Goal: Information Seeking & Learning: Learn about a topic

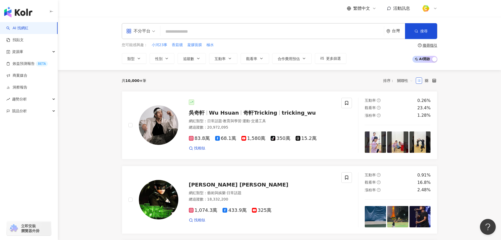
click at [149, 30] on div "不分平台" at bounding box center [138, 31] width 24 height 8
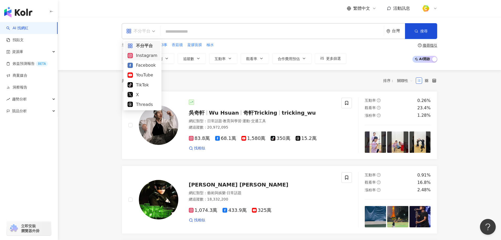
click at [149, 56] on div "Instagram" at bounding box center [143, 55] width 30 height 7
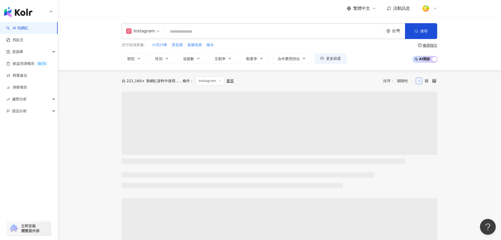
click at [216, 32] on input "search" at bounding box center [274, 32] width 215 height 10
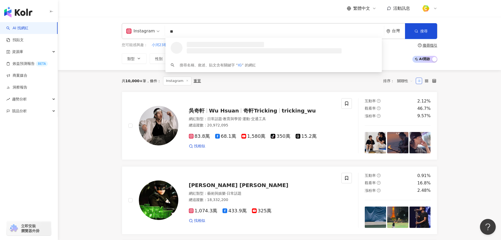
type input "*"
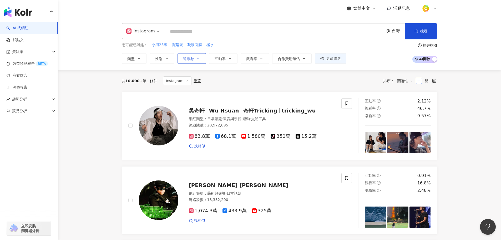
click at [192, 61] on button "追蹤數" at bounding box center [192, 58] width 28 height 11
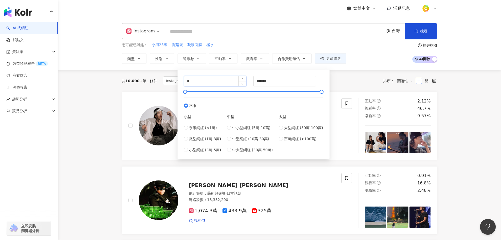
click at [209, 81] on input "*" at bounding box center [215, 81] width 62 height 10
type input "****"
drag, startPoint x: 276, startPoint y: 82, endPoint x: 159, endPoint y: 83, distance: 117.4
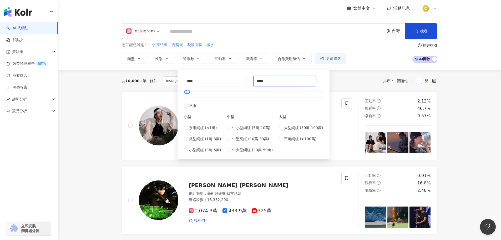
type input "*****"
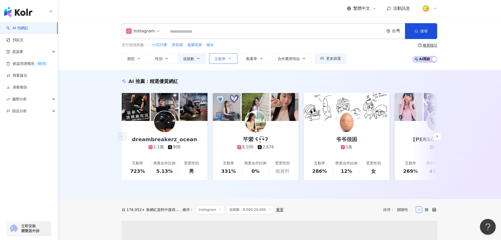
click at [232, 56] on button "互動率" at bounding box center [223, 58] width 28 height 11
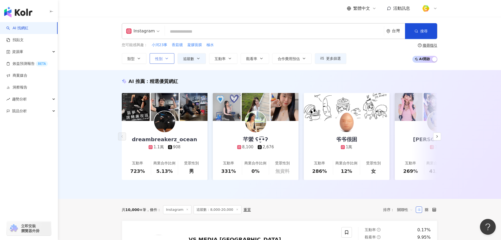
click at [161, 59] on span "性別" at bounding box center [158, 59] width 7 height 4
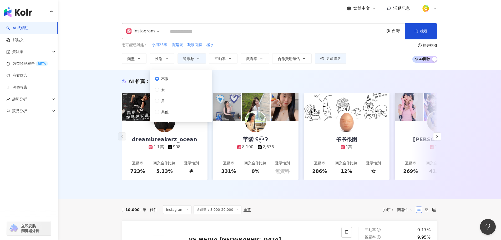
click at [207, 32] on input "search" at bounding box center [274, 32] width 215 height 10
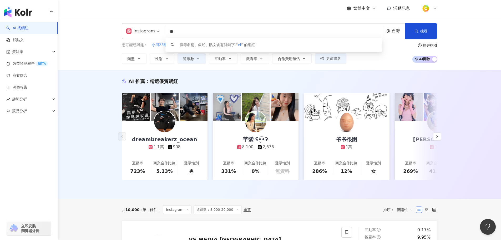
type input "*"
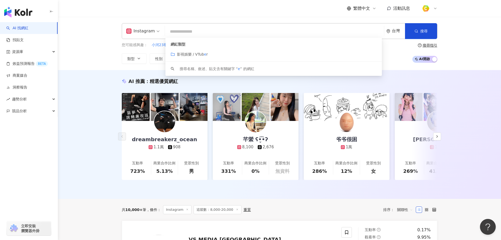
type input "*"
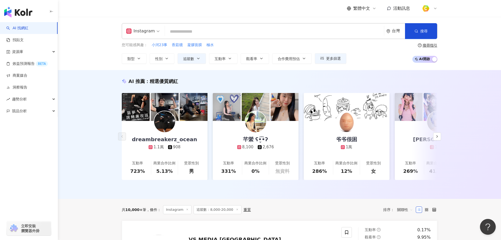
type input "*"
type input "**"
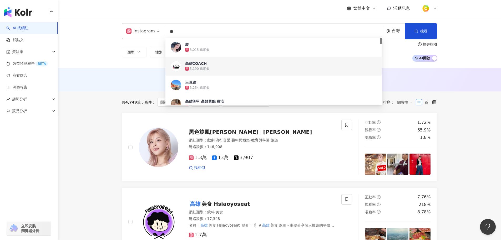
click at [112, 81] on div "AI 推薦 ： 無結果，請嘗試搜尋其他語言關鍵字或條件" at bounding box center [279, 81] width 337 height 10
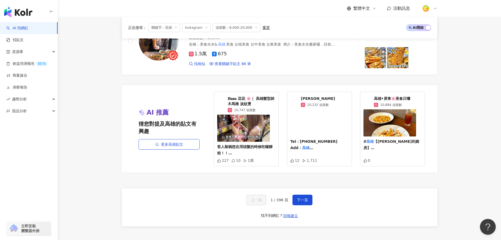
scroll to position [990, 0]
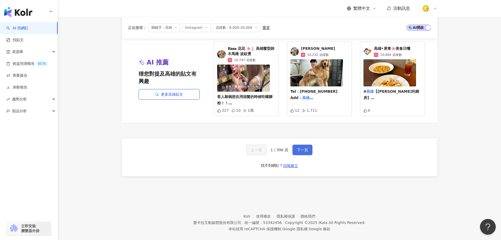
click at [302, 148] on span "下一頁" at bounding box center [302, 150] width 11 height 4
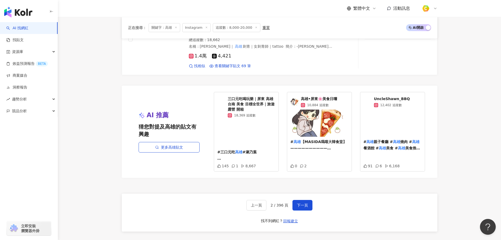
scroll to position [913, 0]
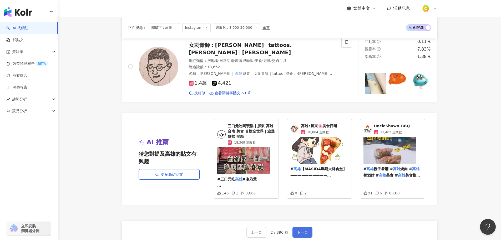
click at [297, 230] on span "下一頁" at bounding box center [302, 232] width 11 height 4
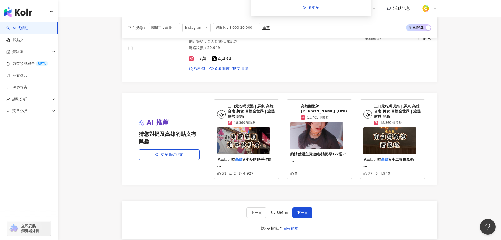
scroll to position [921, 0]
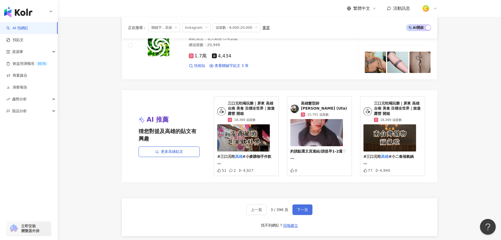
click at [298, 209] on span "下一頁" at bounding box center [302, 209] width 11 height 4
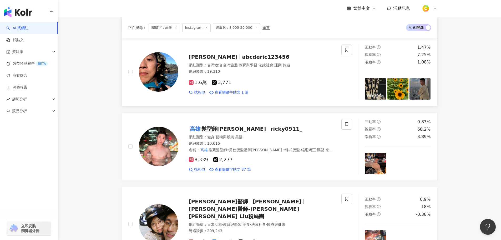
scroll to position [658, 0]
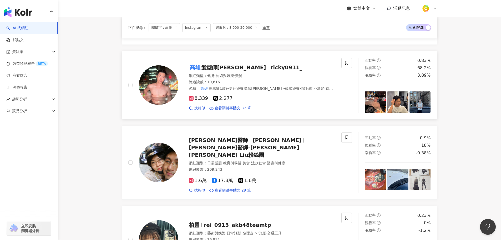
drag, startPoint x: 220, startPoint y: 65, endPoint x: 296, endPoint y: 68, distance: 76.1
click at [296, 68] on div "高雄 髮型師Ricky ricky0911_" at bounding box center [262, 67] width 147 height 7
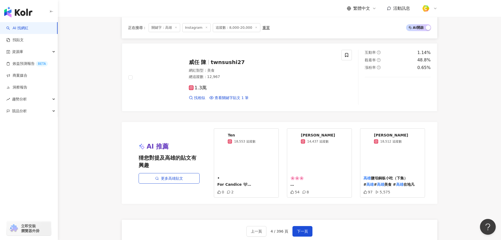
scroll to position [974, 0]
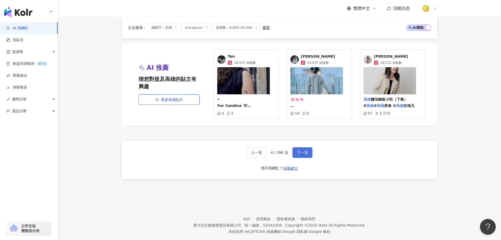
click at [304, 150] on span "下一頁" at bounding box center [302, 152] width 11 height 4
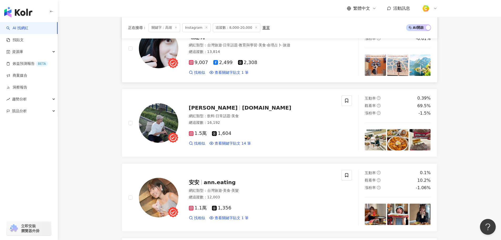
scroll to position [632, 0]
click at [242, 106] on span "qbsee.food" at bounding box center [266, 107] width 49 height 6
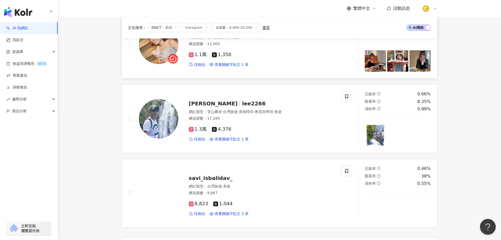
scroll to position [737, 0]
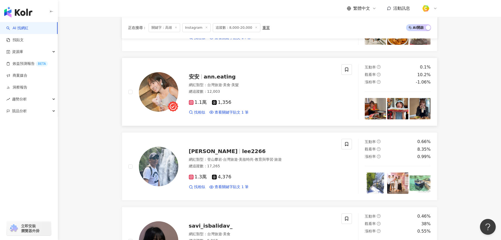
click at [218, 78] on span "ann.eating" at bounding box center [220, 76] width 32 height 6
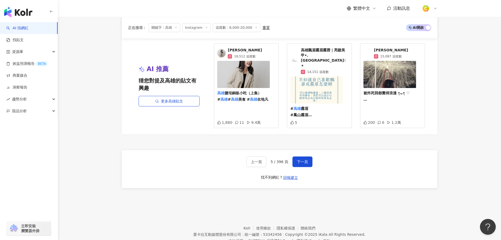
scroll to position [994, 0]
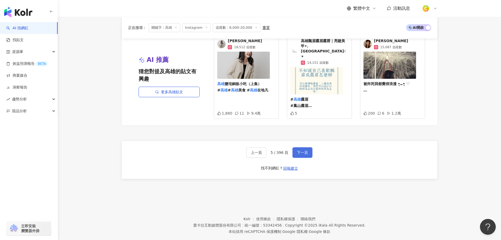
click at [298, 150] on span "下一頁" at bounding box center [302, 152] width 11 height 4
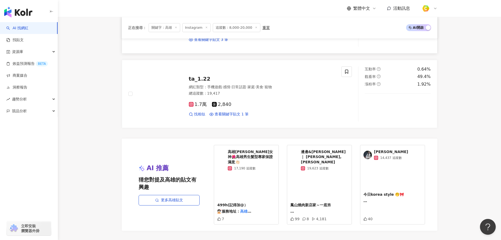
scroll to position [921, 0]
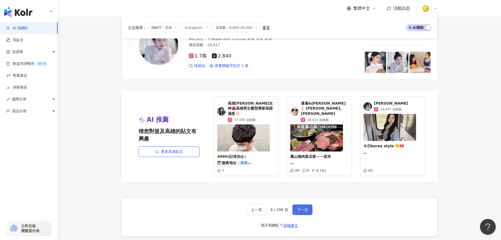
click at [308, 205] on button "下一頁" at bounding box center [303, 209] width 20 height 11
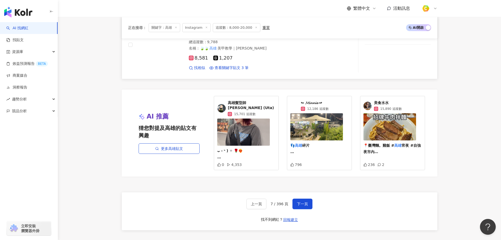
scroll to position [952, 0]
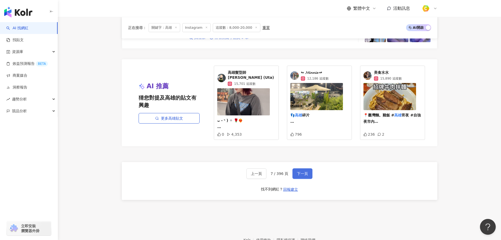
click at [303, 168] on button "下一頁" at bounding box center [303, 173] width 20 height 11
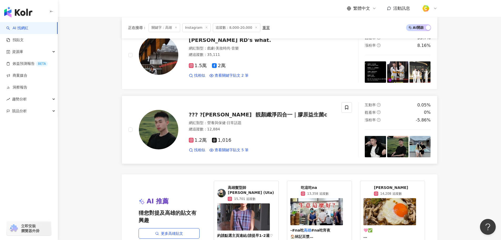
scroll to position [895, 0]
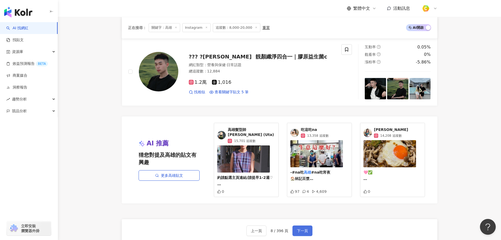
click at [295, 225] on button "下一頁" at bounding box center [303, 230] width 20 height 11
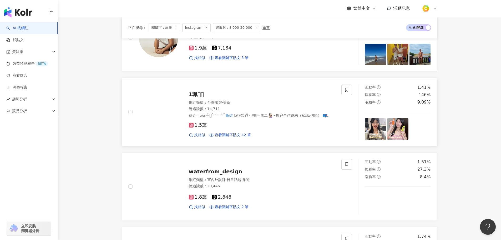
scroll to position [632, 0]
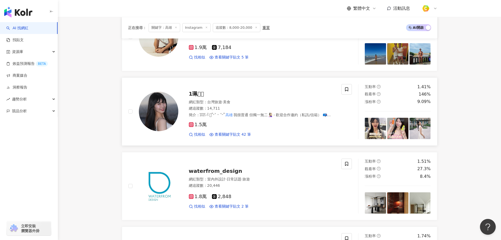
click at [196, 93] on span "1珮𓅿𓅹" at bounding box center [196, 94] width 15 height 6
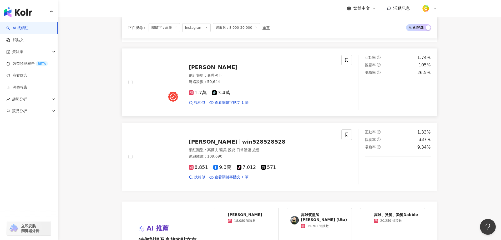
scroll to position [868, 0]
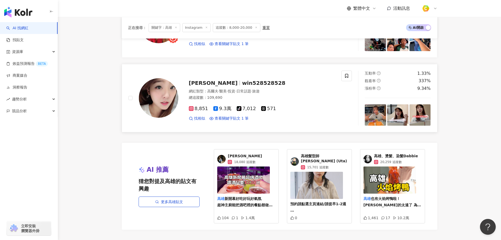
click at [242, 80] on span "win528528528" at bounding box center [263, 83] width 43 height 6
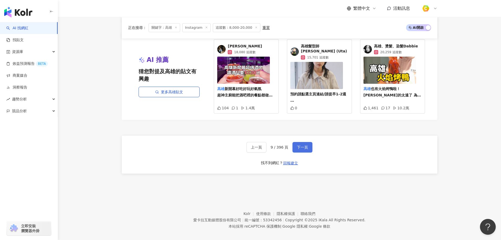
click at [300, 145] on span "下一頁" at bounding box center [302, 147] width 11 height 4
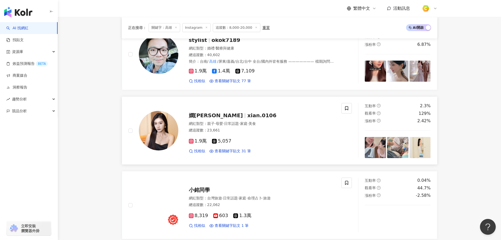
scroll to position [395, 0]
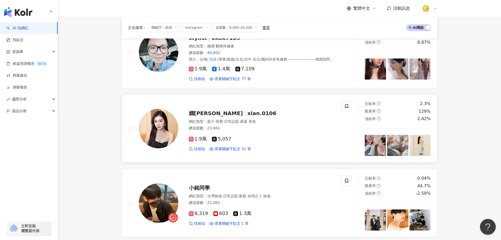
click at [247, 110] on span "xian.0106" at bounding box center [261, 113] width 29 height 6
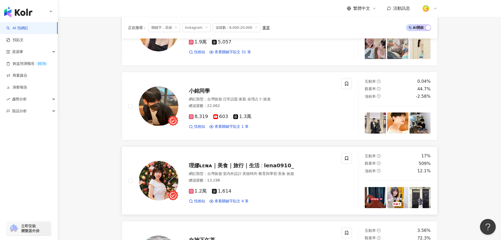
scroll to position [553, 0]
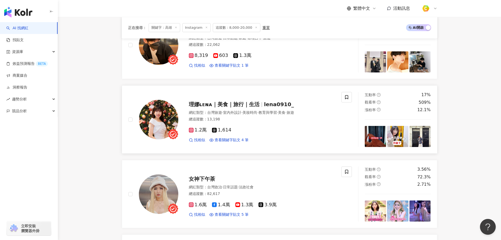
click at [254, 101] on span "理娜ʟᴇɴᴀ｜美食｜旅行｜生活" at bounding box center [224, 104] width 71 height 6
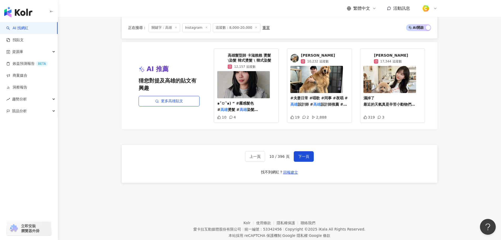
scroll to position [974, 0]
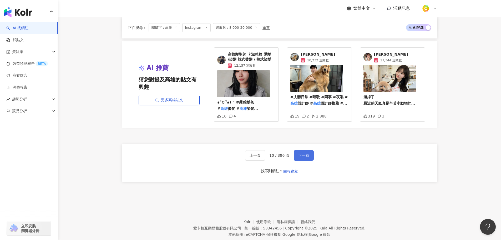
click at [301, 153] on span "下一頁" at bounding box center [303, 155] width 11 height 4
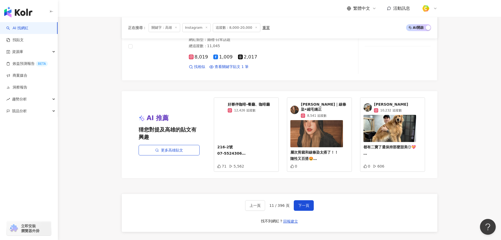
scroll to position [968, 0]
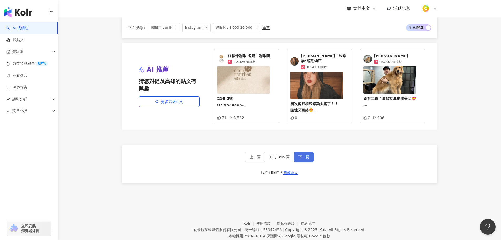
click at [300, 152] on button "下一頁" at bounding box center [304, 157] width 20 height 11
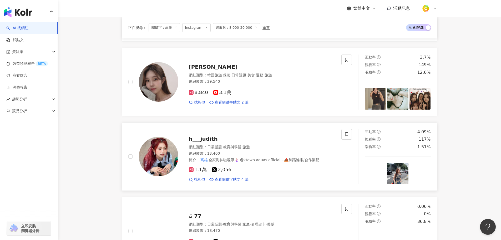
scroll to position [737, 0]
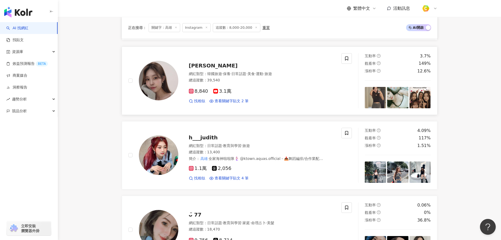
click at [217, 67] on span "JIMIN 閒置珉" at bounding box center [213, 65] width 49 height 6
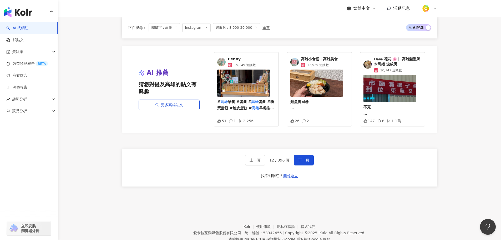
scroll to position [974, 0]
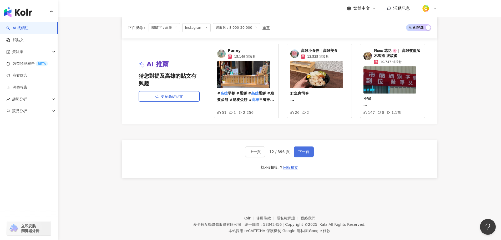
click at [301, 153] on span "下一頁" at bounding box center [303, 151] width 11 height 4
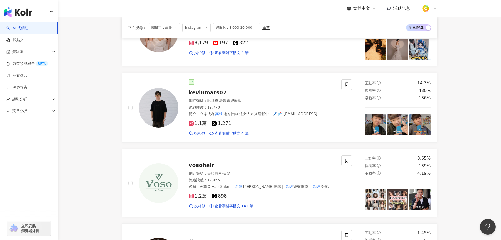
scroll to position [263, 0]
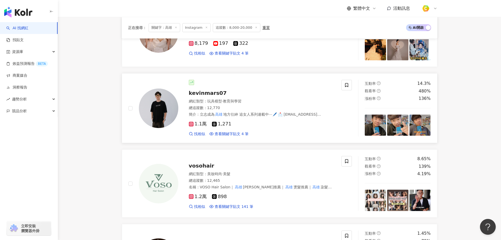
click at [212, 93] on span "kevinmars07" at bounding box center [208, 93] width 38 height 6
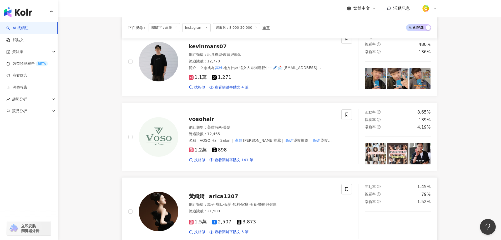
scroll to position [421, 0]
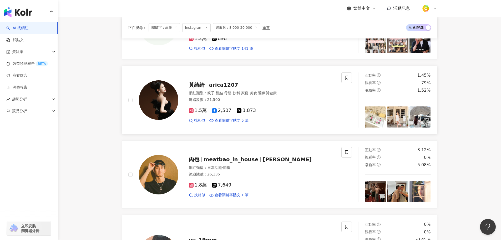
click at [226, 85] on span "arica1207" at bounding box center [223, 85] width 29 height 6
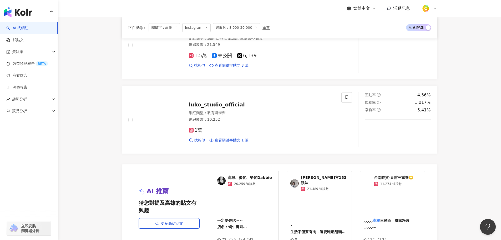
scroll to position [947, 0]
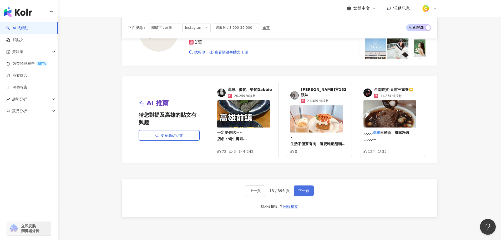
click at [300, 188] on span "下一頁" at bounding box center [303, 190] width 11 height 4
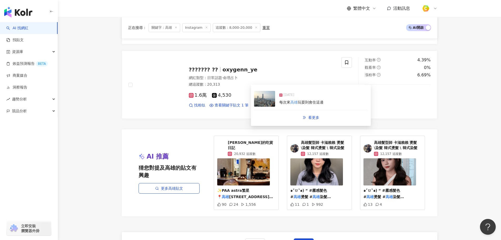
scroll to position [977, 0]
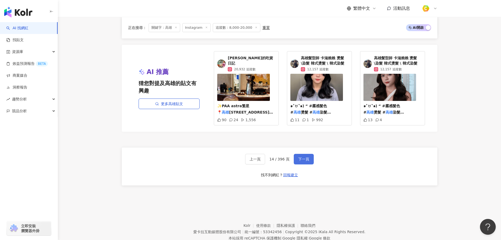
click at [310, 159] on button "下一頁" at bounding box center [304, 159] width 20 height 11
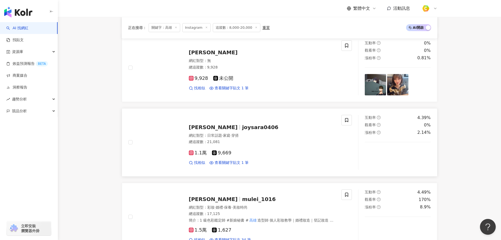
scroll to position [605, 0]
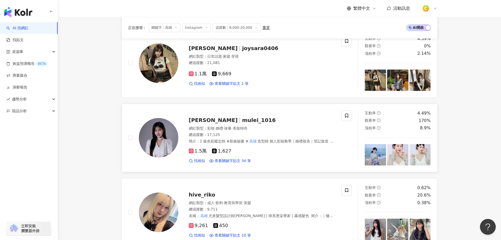
click at [202, 118] on span "廖絜瑀 ʟɪᴀᴏ" at bounding box center [213, 120] width 49 height 6
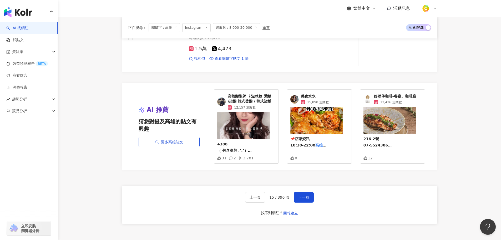
scroll to position [983, 0]
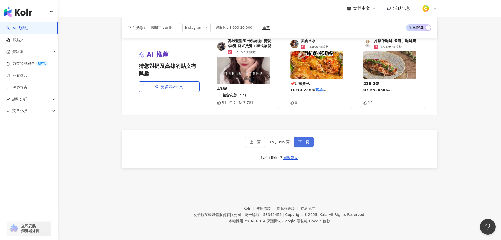
click at [304, 144] on span "下一頁" at bounding box center [303, 142] width 11 height 4
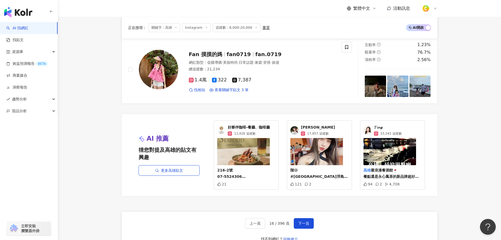
scroll to position [974, 0]
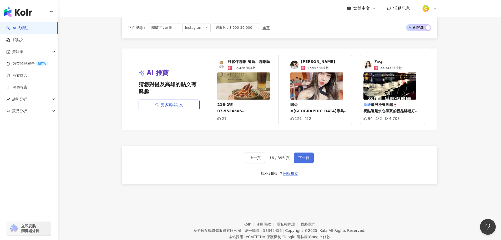
click at [308, 155] on button "下一頁" at bounding box center [304, 157] width 20 height 11
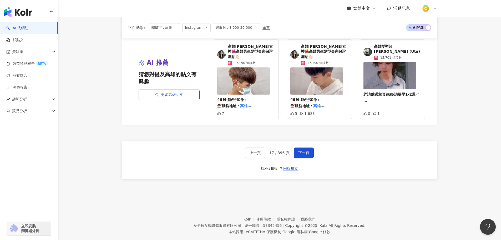
scroll to position [983, 0]
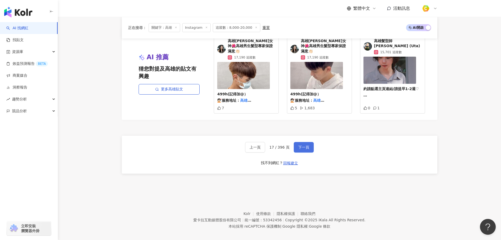
click at [306, 145] on span "下一頁" at bounding box center [303, 147] width 11 height 4
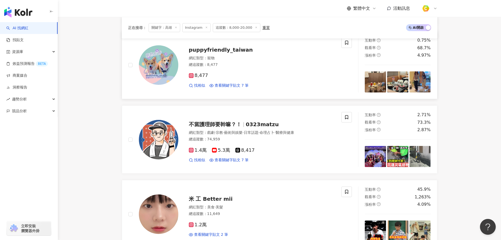
scroll to position [316, 0]
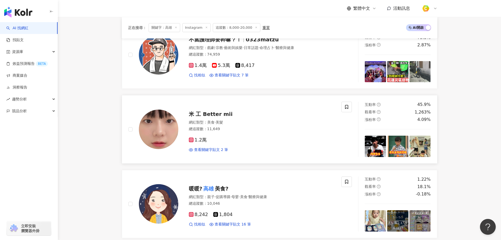
click at [207, 112] on span "米 工 Better mii" at bounding box center [211, 114] width 44 height 6
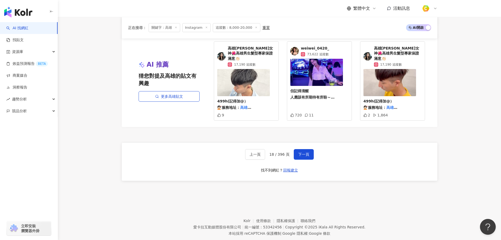
scroll to position [987, 0]
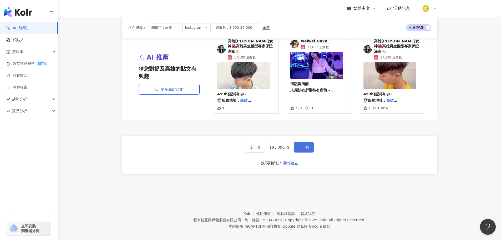
click at [301, 145] on span "下一頁" at bounding box center [303, 147] width 11 height 4
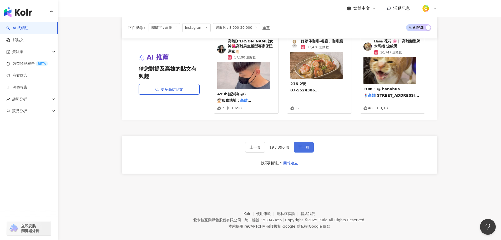
click at [303, 142] on button "下一頁" at bounding box center [304, 147] width 20 height 11
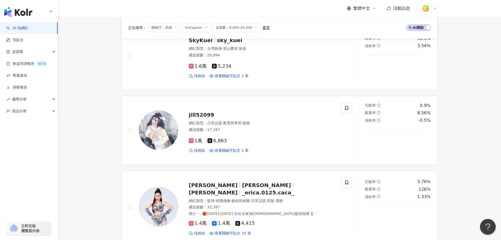
scroll to position [989, 0]
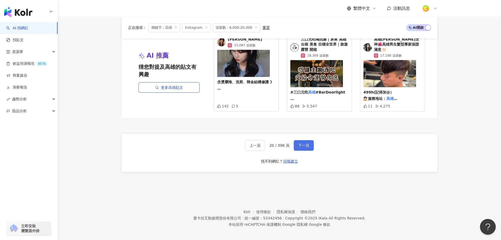
click at [298, 140] on button "下一頁" at bounding box center [304, 145] width 20 height 11
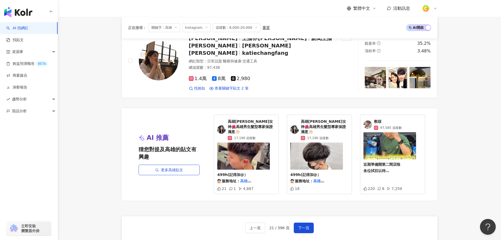
scroll to position [842, 0]
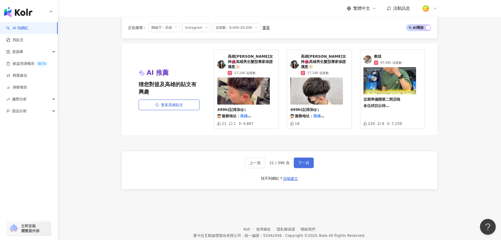
click at [307, 161] on span "下一頁" at bounding box center [303, 163] width 11 height 4
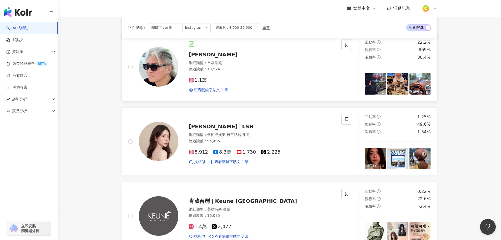
scroll to position [737, 0]
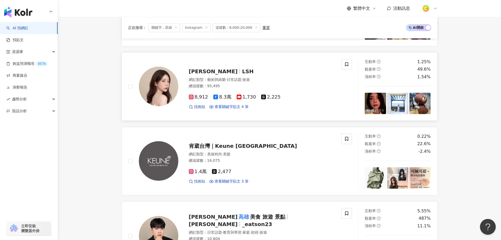
click at [242, 68] on span "LSH" at bounding box center [248, 71] width 12 height 6
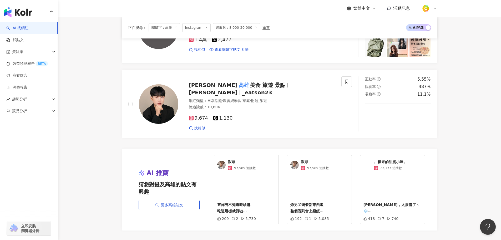
scroll to position [978, 0]
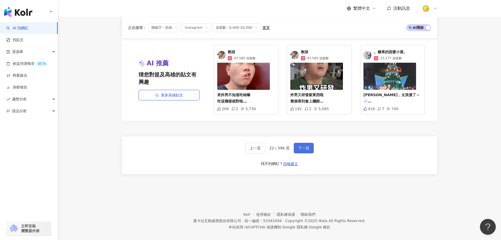
click at [302, 146] on span "下一頁" at bounding box center [303, 148] width 11 height 4
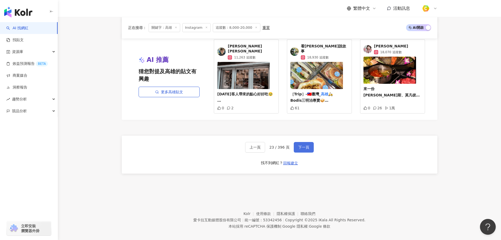
click at [305, 145] on span "下一頁" at bounding box center [303, 147] width 11 height 4
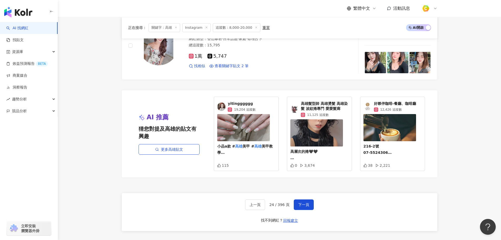
scroll to position [947, 0]
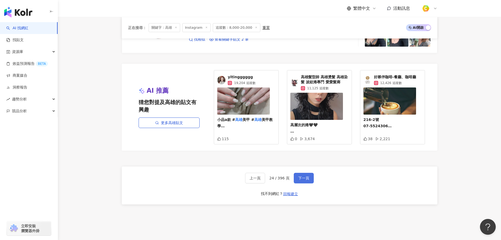
click at [298, 181] on button "下一頁" at bounding box center [304, 178] width 20 height 11
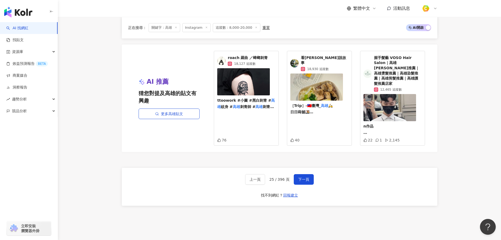
scroll to position [999, 0]
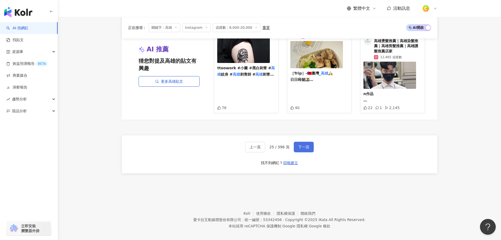
click at [303, 145] on span "下一頁" at bounding box center [303, 147] width 11 height 4
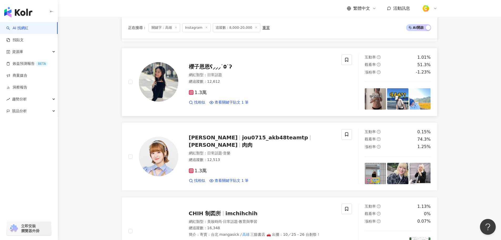
scroll to position [500, 0]
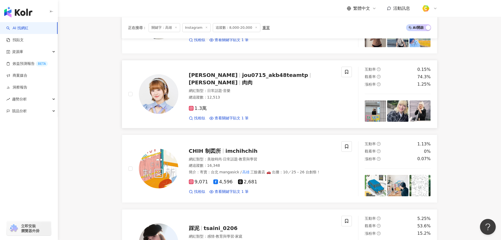
click at [245, 78] on span "jou0715_akb48teamtp" at bounding box center [275, 75] width 66 height 6
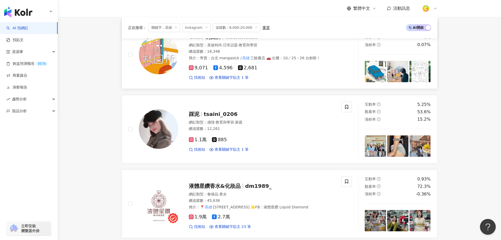
scroll to position [605, 0]
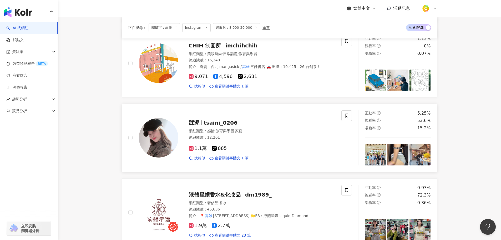
click at [216, 122] on span "tsaini_0206" at bounding box center [221, 122] width 34 height 6
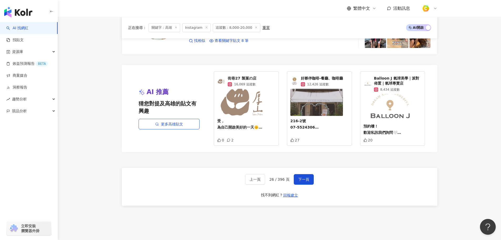
scroll to position [947, 0]
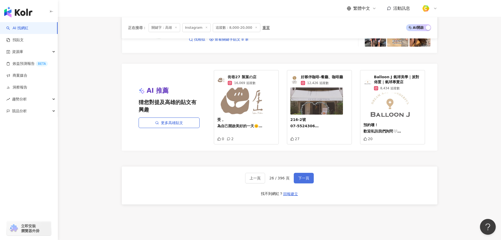
click at [301, 176] on span "下一頁" at bounding box center [303, 178] width 11 height 4
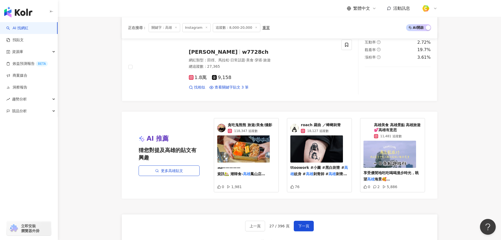
scroll to position [983, 0]
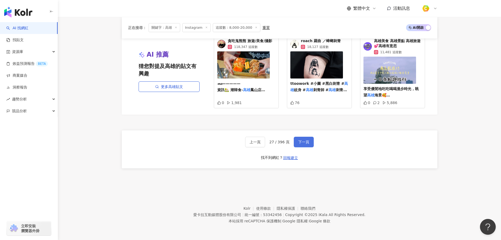
click at [307, 144] on span "下一頁" at bounding box center [303, 142] width 11 height 4
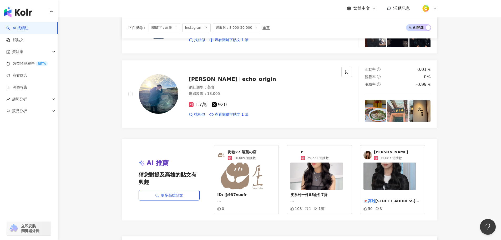
scroll to position [921, 0]
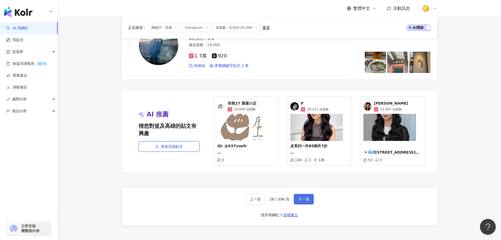
click at [300, 197] on span "下一頁" at bounding box center [303, 199] width 11 height 4
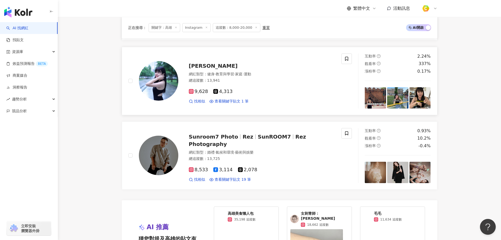
scroll to position [885, 0]
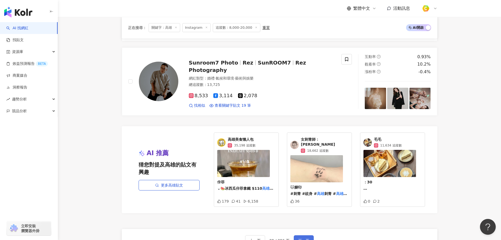
click at [303, 236] on span "下一頁" at bounding box center [303, 240] width 11 height 4
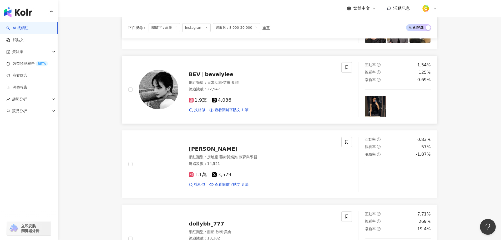
scroll to position [402, 0]
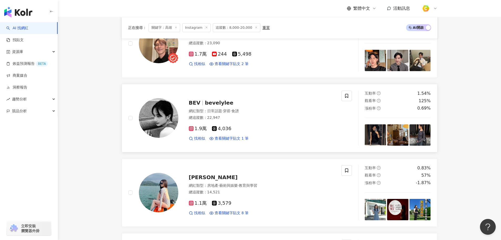
click at [219, 102] on span "bevelylee" at bounding box center [219, 102] width 28 height 6
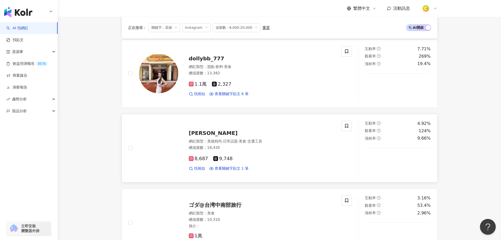
scroll to position [586, 0]
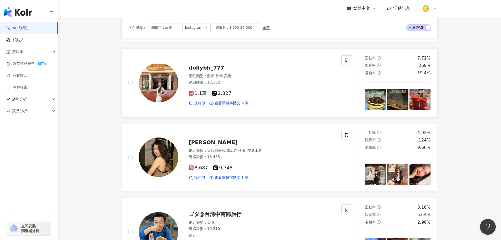
click at [215, 68] on span "dollybb_777" at bounding box center [207, 67] width 36 height 6
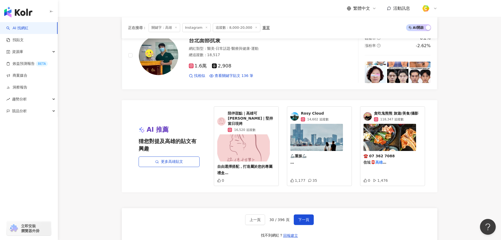
scroll to position [928, 0]
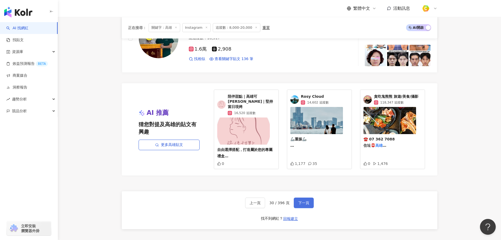
click at [296, 205] on button "下一頁" at bounding box center [304, 202] width 20 height 11
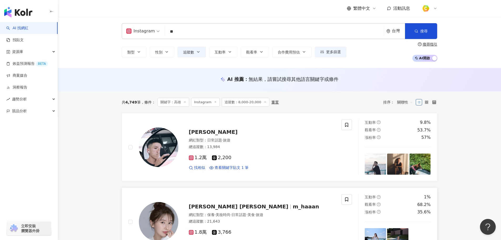
scroll to position [79, 0]
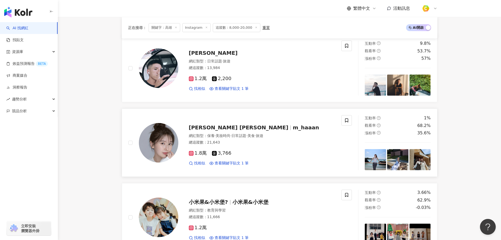
click at [293, 127] on span "m_haaan" at bounding box center [306, 127] width 26 height 6
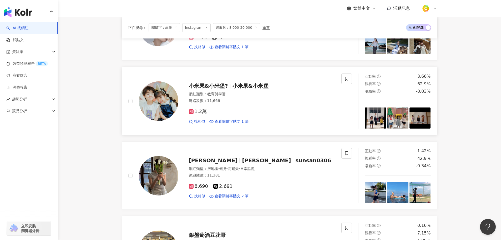
scroll to position [263, 0]
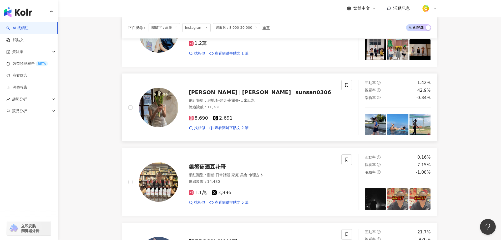
click at [242, 93] on span "Susan" at bounding box center [266, 92] width 49 height 6
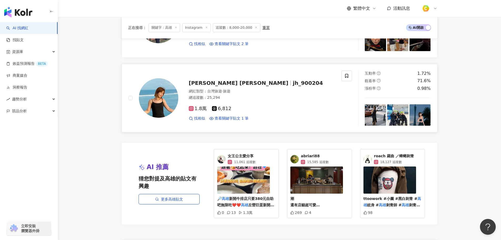
scroll to position [947, 0]
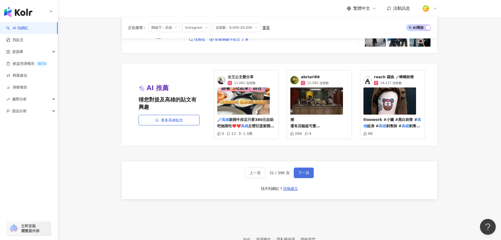
click at [303, 171] on span "下一頁" at bounding box center [303, 173] width 11 height 4
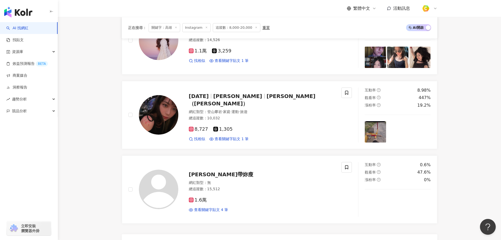
scroll to position [710, 0]
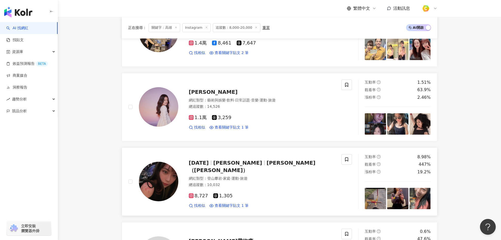
click at [239, 166] on span "莫希（程礎蝶）" at bounding box center [252, 166] width 127 height 14
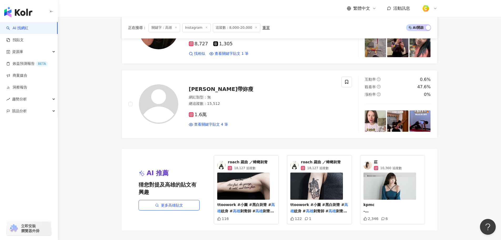
scroll to position [921, 0]
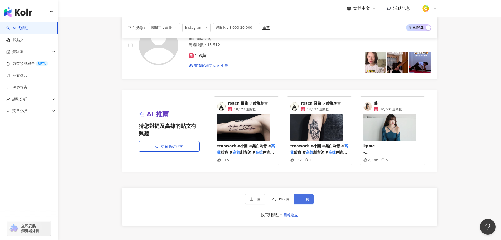
click at [299, 198] on span "下一頁" at bounding box center [303, 199] width 11 height 4
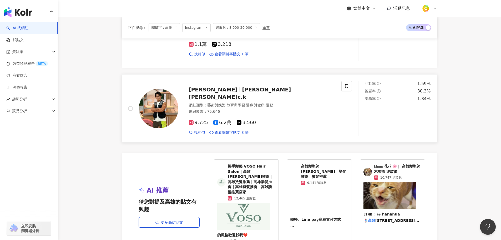
scroll to position [816, 0]
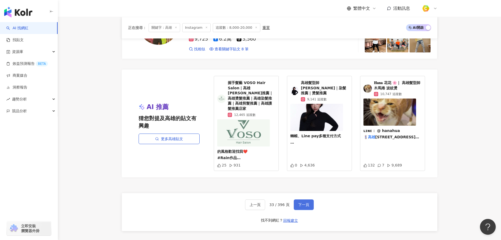
click at [297, 199] on button "下一頁" at bounding box center [304, 204] width 20 height 11
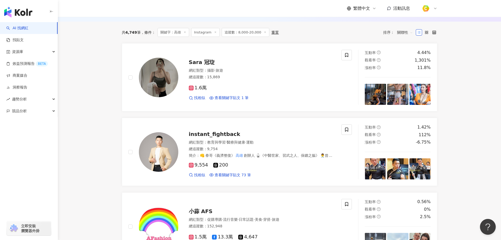
scroll to position [10, 0]
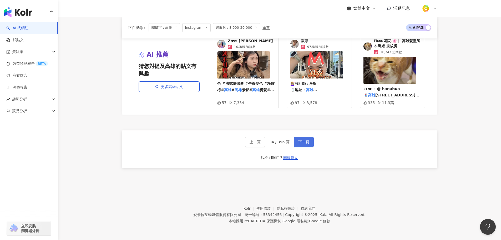
click at [303, 142] on span "下一頁" at bounding box center [303, 142] width 11 height 4
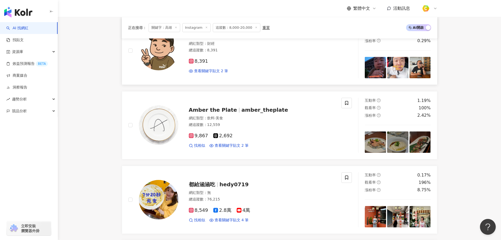
scroll to position [447, 0]
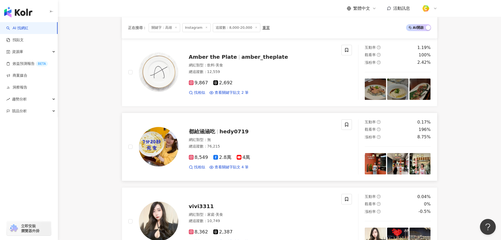
click at [230, 132] on span "hedy0719" at bounding box center [234, 131] width 29 height 6
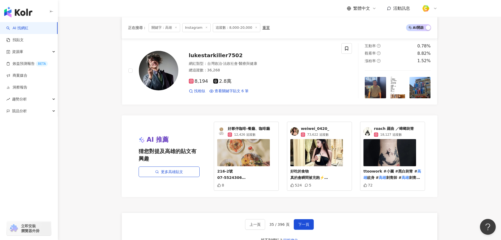
scroll to position [921, 0]
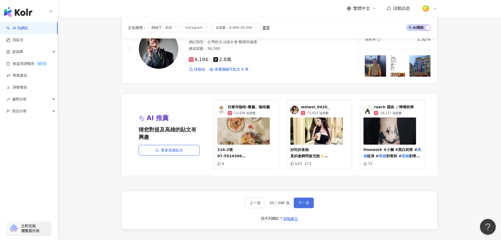
click at [303, 201] on span "下一頁" at bounding box center [303, 203] width 11 height 4
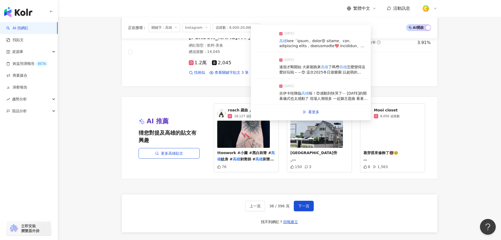
scroll to position [978, 0]
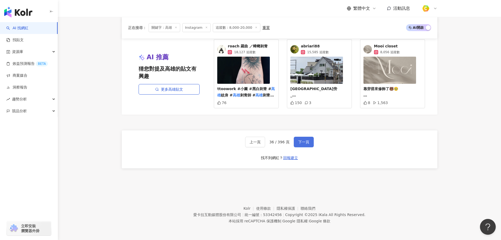
click at [311, 138] on button "下一頁" at bounding box center [304, 142] width 20 height 11
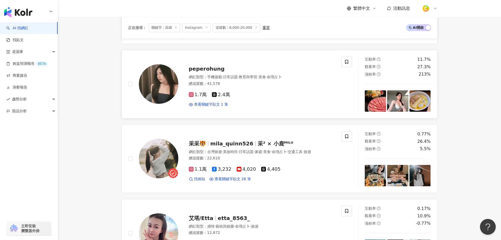
scroll to position [526, 0]
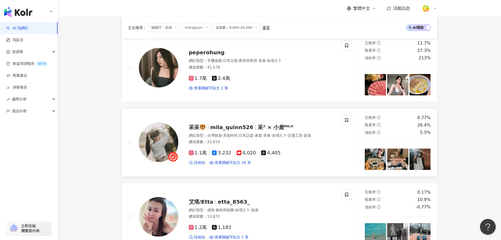
drag, startPoint x: 209, startPoint y: 124, endPoint x: 226, endPoint y: 127, distance: 16.8
click at [226, 127] on span "mila_quinn526" at bounding box center [232, 127] width 43 height 6
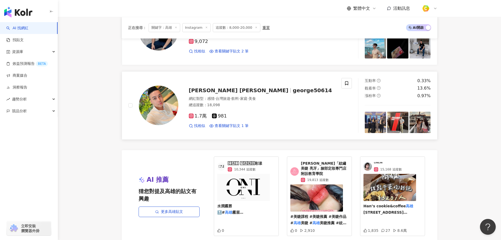
scroll to position [910, 0]
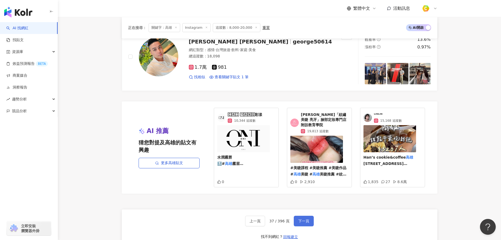
click at [303, 223] on span "下一頁" at bounding box center [303, 221] width 11 height 4
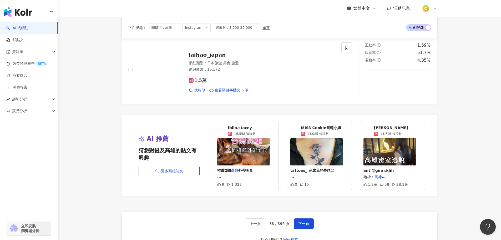
scroll to position [978, 0]
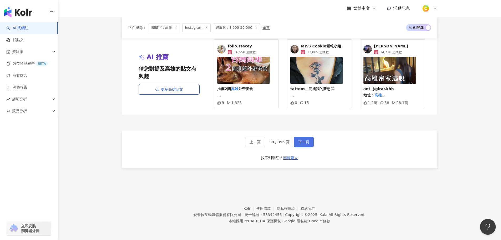
click at [307, 139] on button "下一頁" at bounding box center [304, 142] width 20 height 11
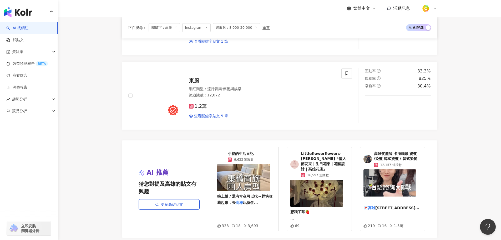
scroll to position [962, 0]
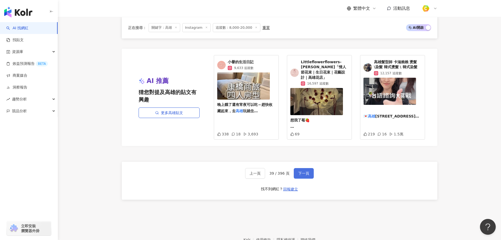
click at [302, 171] on span "下一頁" at bounding box center [303, 173] width 11 height 4
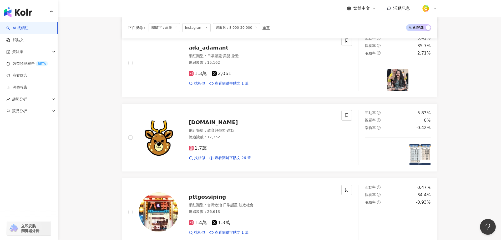
scroll to position [957, 0]
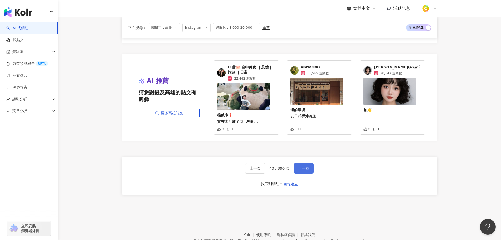
click at [304, 169] on span "下一頁" at bounding box center [303, 168] width 11 height 4
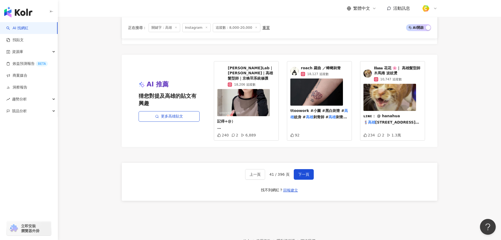
scroll to position [983, 0]
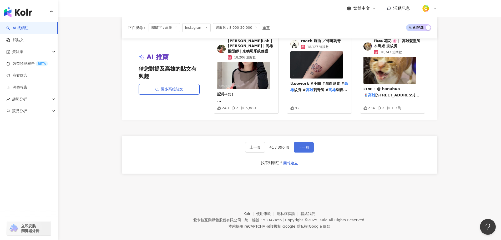
click at [294, 142] on button "下一頁" at bounding box center [304, 147] width 20 height 11
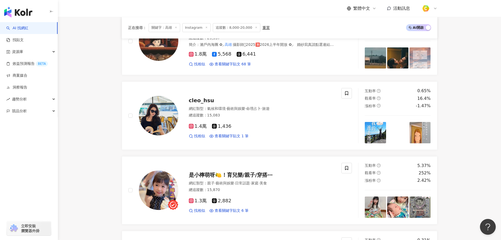
scroll to position [904, 0]
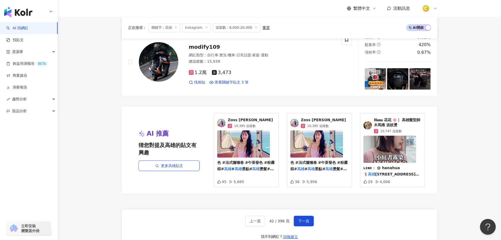
click at [250, 120] on span "Zoss ANNA 毓庭" at bounding box center [250, 119] width 45 height 5
click at [302, 219] on span "下一頁" at bounding box center [303, 221] width 11 height 4
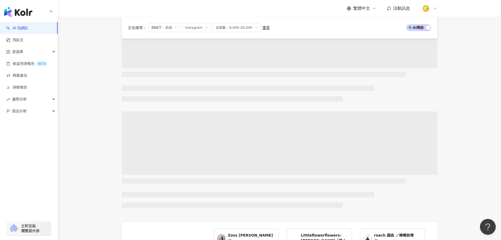
scroll to position [203, 0]
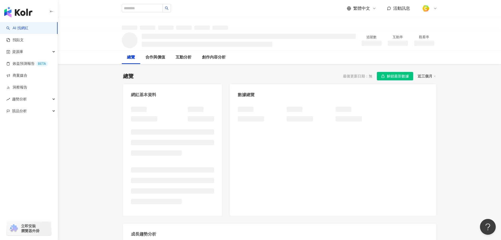
scroll to position [338, 0]
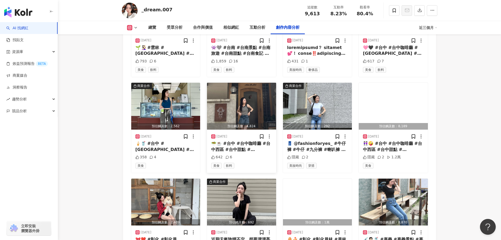
scroll to position [1651, 0]
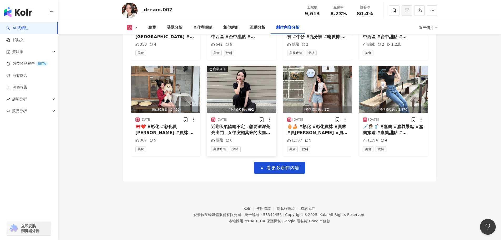
click at [245, 78] on img "button" at bounding box center [241, 89] width 69 height 47
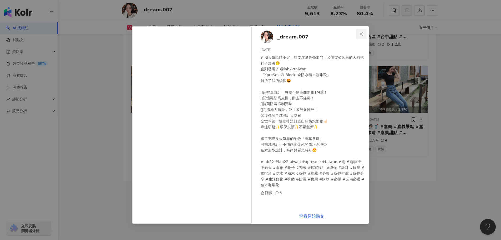
click at [362, 32] on icon "close" at bounding box center [361, 34] width 4 height 4
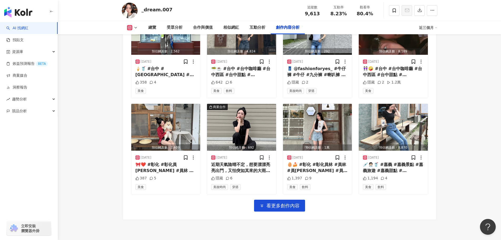
scroll to position [1545, 0]
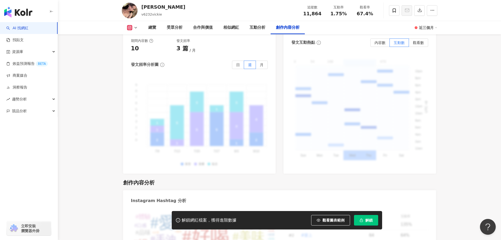
scroll to position [1604, 0]
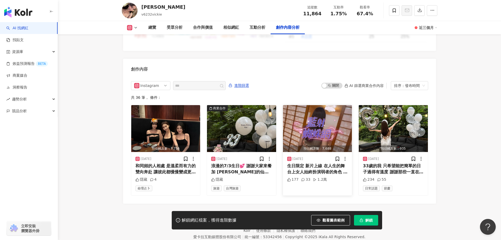
click at [340, 122] on img "button" at bounding box center [317, 128] width 69 height 47
click at [318, 98] on div at bounding box center [311, 67] width 115 height 83
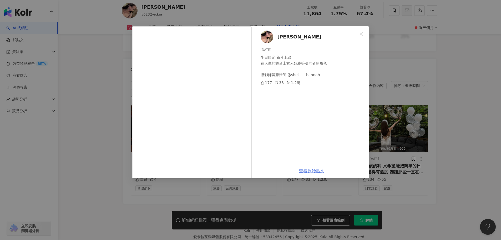
click at [313, 169] on link "查看原始貼文" at bounding box center [311, 170] width 25 height 5
click at [358, 34] on span "Close" at bounding box center [361, 34] width 11 height 4
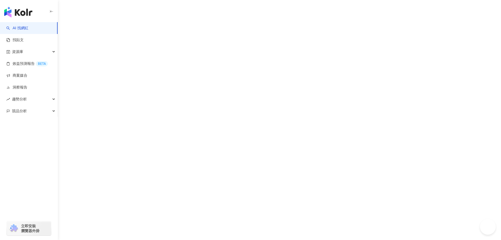
scroll to position [3, 0]
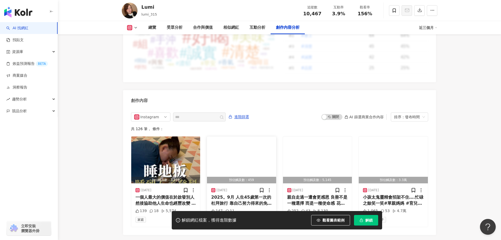
scroll to position [1609, 0]
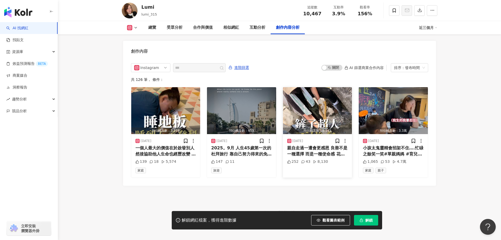
click at [311, 108] on img "button" at bounding box center [317, 110] width 69 height 47
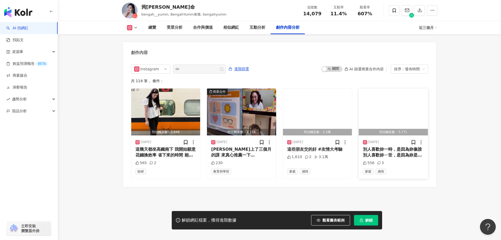
scroll to position [1605, 0]
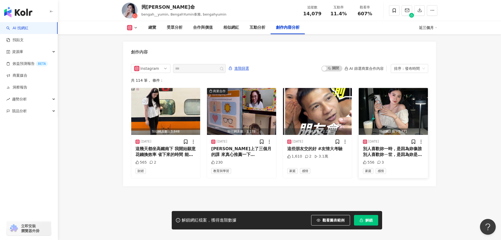
click at [394, 105] on img "button" at bounding box center [393, 111] width 69 height 47
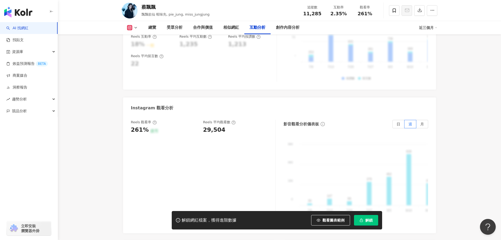
scroll to position [1340, 0]
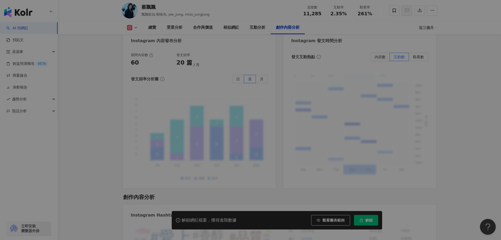
scroll to position [1603, 0]
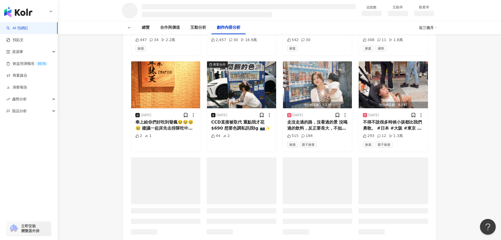
scroll to position [847, 0]
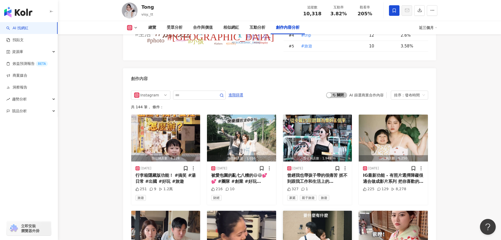
click at [330, 211] on img "button" at bounding box center [317, 234] width 69 height 47
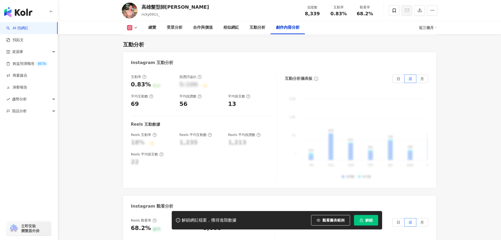
scroll to position [1605, 0]
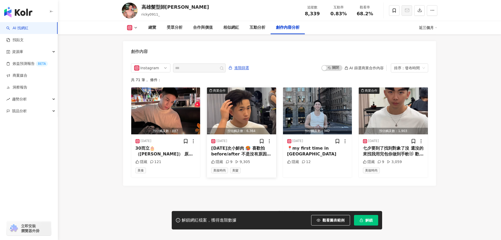
click at [251, 102] on img "button" at bounding box center [241, 110] width 69 height 47
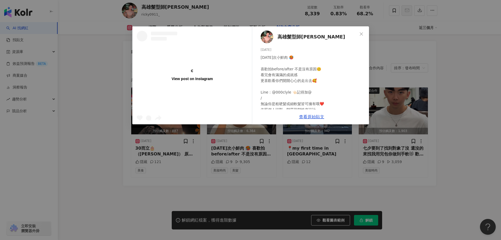
scroll to position [0, 0]
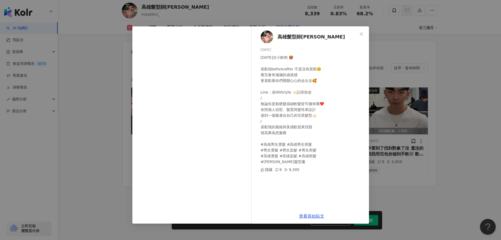
click at [309, 116] on div "[DATE]次小鮮肉 🥵 喜歡拍before/after 不是沒有原因🥴 看完會有滿滿的成就感 更喜歡看你們開開心心的走出去🥰 Line：@000clyle …" at bounding box center [313, 109] width 104 height 110
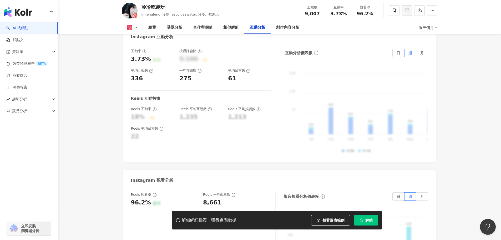
scroll to position [1316, 0]
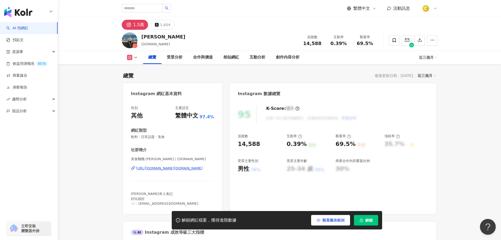
click at [329, 218] on span "觀看圖表範例" at bounding box center [334, 220] width 22 height 4
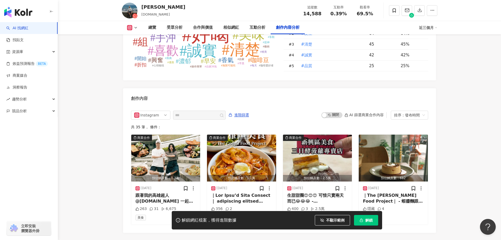
scroll to position [1601, 0]
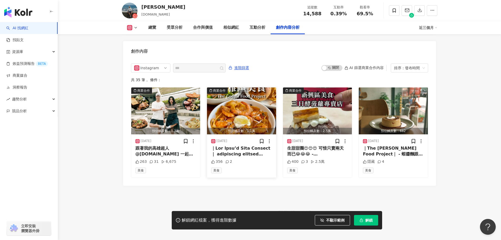
click at [248, 103] on img "button" at bounding box center [241, 110] width 69 height 47
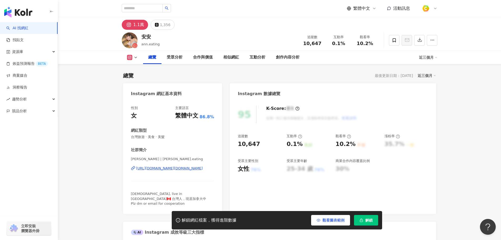
click at [332, 219] on span "觀看圖表範例" at bounding box center [334, 220] width 22 height 4
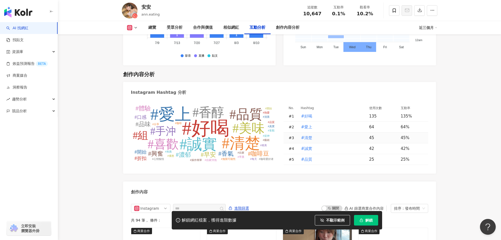
scroll to position [1474, 0]
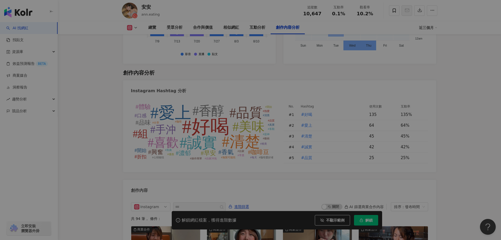
scroll to position [1605, 0]
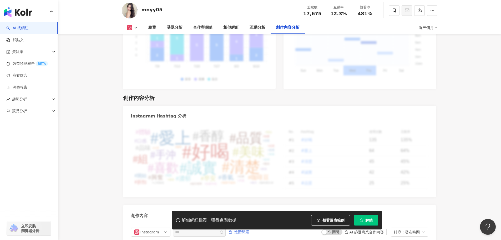
scroll to position [1605, 0]
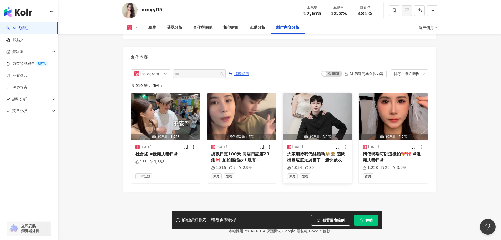
click at [322, 110] on img "button" at bounding box center [317, 116] width 69 height 47
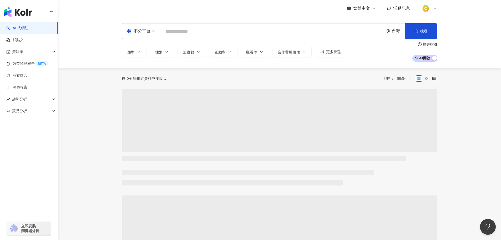
click at [331, 29] on input "search" at bounding box center [272, 32] width 219 height 10
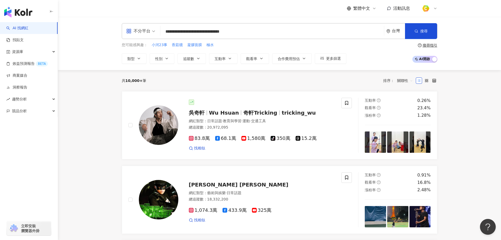
type input "**********"
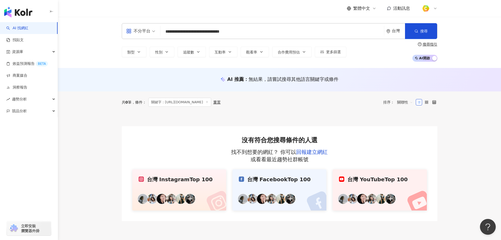
click at [153, 31] on span "不分平台" at bounding box center [140, 31] width 29 height 8
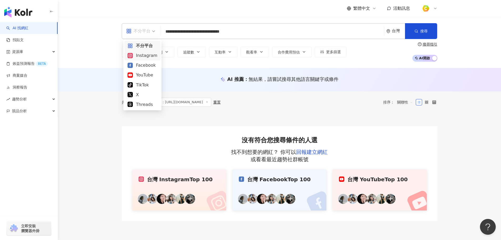
click at [145, 56] on div "Instagram" at bounding box center [143, 55] width 30 height 7
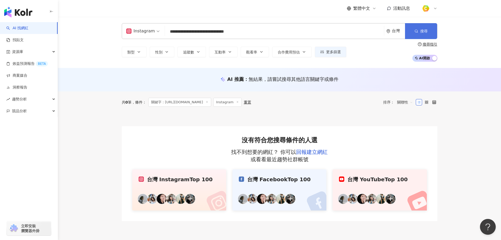
click at [424, 30] on span "搜尋" at bounding box center [424, 31] width 7 height 4
click at [269, 34] on input "**********" at bounding box center [274, 32] width 215 height 10
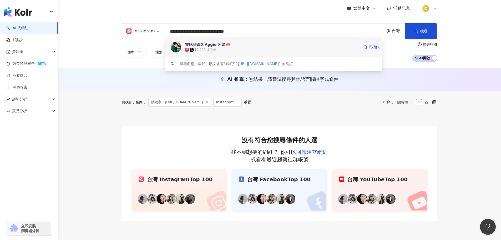
click at [226, 44] on icon at bounding box center [228, 45] width 4 height 4
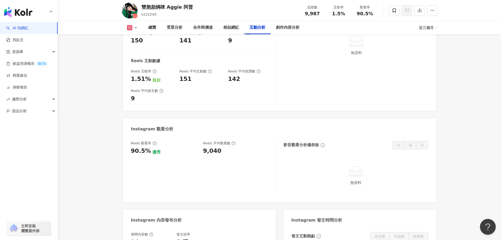
scroll to position [1026, 0]
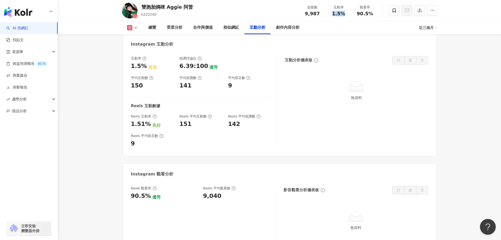
drag, startPoint x: 333, startPoint y: 14, endPoint x: 347, endPoint y: 14, distance: 13.7
click at [347, 14] on div "1.5%" at bounding box center [339, 13] width 20 height 5
drag, startPoint x: 320, startPoint y: 14, endPoint x: 297, endPoint y: 13, distance: 23.4
click at [297, 13] on div "雙胞胎媽咪 Aggie 阿普 k222240 追蹤數 9,987 互動率 1.5% 觀看率 90.5%" at bounding box center [279, 10] width 337 height 21
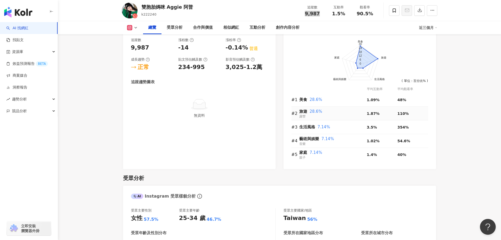
scroll to position [53, 0]
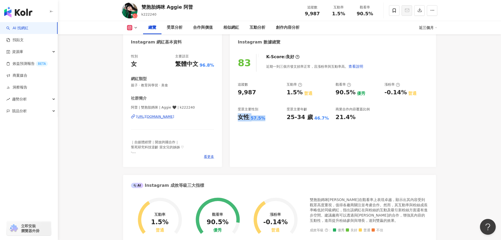
drag, startPoint x: 262, startPoint y: 119, endPoint x: 236, endPoint y: 119, distance: 25.8
click at [236, 119] on div "83 K-Score : 良好 近期一到三個月發文頻率正常，且漲粉率與互動率高。 查看說明 追蹤數 9,987 互動率 1.5% 普通 觀看率 90.5% 優…" at bounding box center [333, 108] width 206 height 118
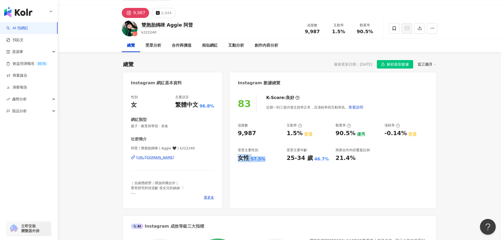
scroll to position [0, 0]
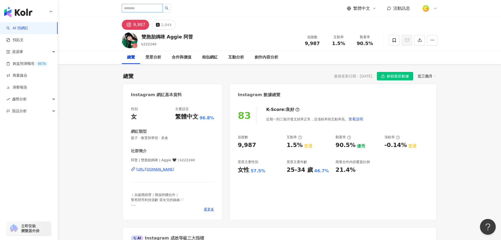
click at [142, 7] on input "search" at bounding box center [142, 8] width 41 height 8
paste input "**********"
type input "**********"
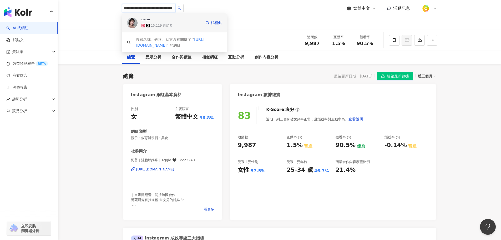
click at [163, 23] on div "15,119 追蹤者" at bounding box center [162, 25] width 22 height 4
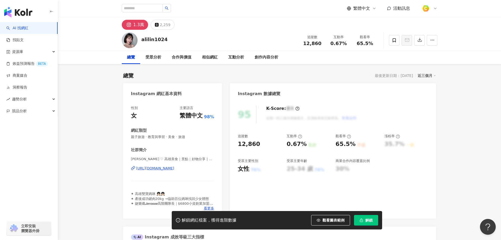
click at [339, 220] on span "觀看圖表範例" at bounding box center [334, 220] width 22 height 4
click at [153, 11] on input "search" at bounding box center [142, 8] width 41 height 8
paste input "**********"
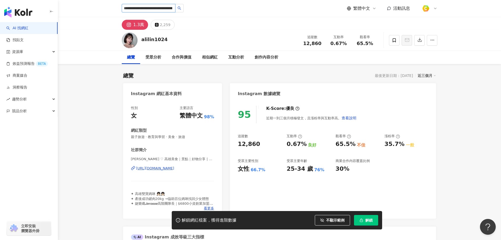
drag, startPoint x: 117, startPoint y: 17, endPoint x: 9, endPoint y: 18, distance: 107.1
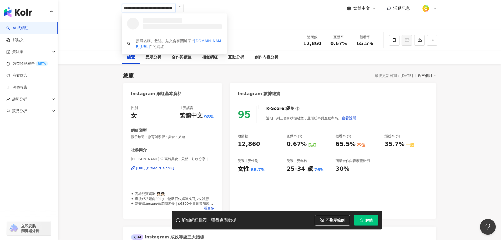
drag, startPoint x: 136, startPoint y: 10, endPoint x: 28, endPoint y: 10, distance: 108.4
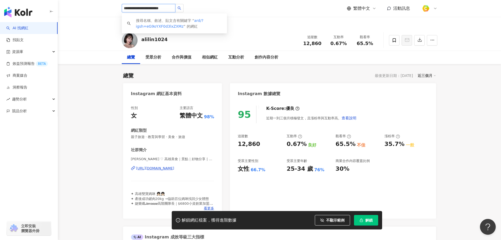
type input "**********"
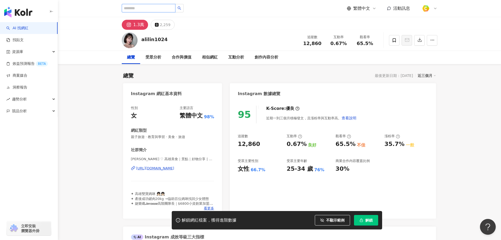
paste input "**********"
type input "**********"
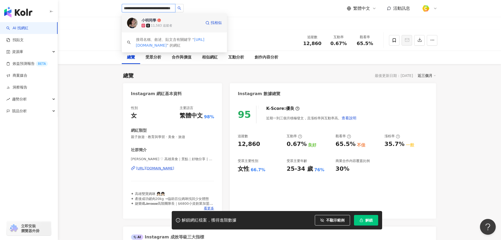
click at [168, 22] on span "小明同學" at bounding box center [159, 20] width 34 height 5
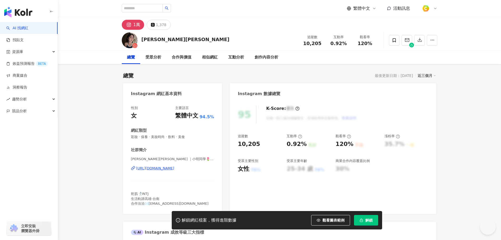
click at [328, 220] on span "觀看圖表範例" at bounding box center [334, 220] width 22 height 4
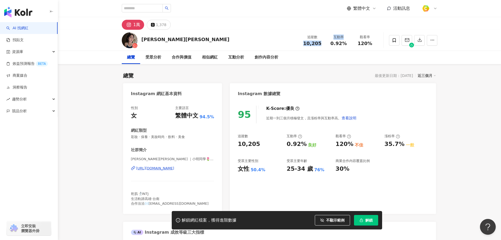
drag, startPoint x: 304, startPoint y: 45, endPoint x: 328, endPoint y: 43, distance: 24.0
click at [328, 43] on div "追蹤數 10,205 互動率 0.92% 觀看率 120%" at bounding box center [338, 40] width 79 height 16
click at [325, 47] on div "追蹤數 10,205 互動率 0.92% 觀看率 120%" at bounding box center [338, 40] width 79 height 16
drag, startPoint x: 321, startPoint y: 42, endPoint x: 297, endPoint y: 44, distance: 23.8
click at [297, 44] on div "[PERSON_NAME][PERSON_NAME] 追蹤數 10,205 互動率 0.92% 觀看率 120%" at bounding box center [279, 40] width 337 height 21
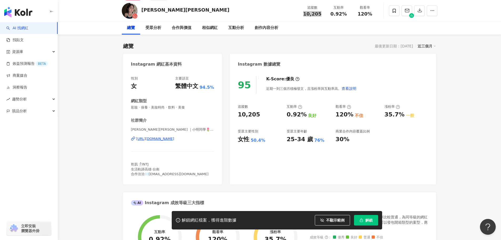
scroll to position [184, 0]
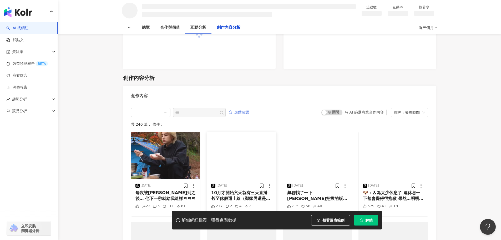
scroll to position [655, 0]
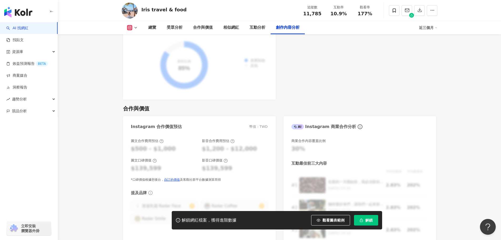
scroll to position [1615, 0]
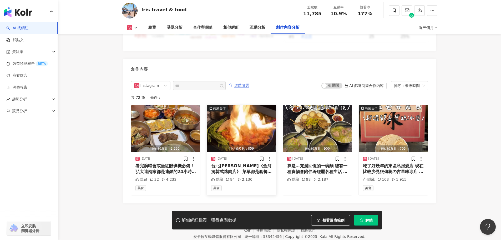
click at [247, 105] on img "button" at bounding box center [241, 128] width 69 height 47
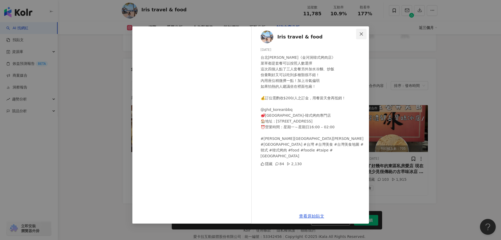
click at [361, 33] on icon "close" at bounding box center [361, 34] width 4 height 4
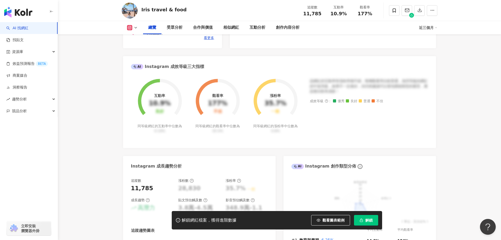
scroll to position [115, 0]
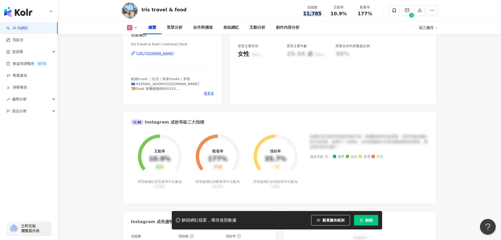
drag, startPoint x: 321, startPoint y: 14, endPoint x: 302, endPoint y: 14, distance: 19.2
click at [302, 14] on div "追蹤數 11,785" at bounding box center [312, 10] width 26 height 11
copy span "11,785"
drag, startPoint x: 329, startPoint y: 13, endPoint x: 347, endPoint y: 13, distance: 17.9
click at [347, 13] on div "互動率 10.9%" at bounding box center [339, 10] width 26 height 11
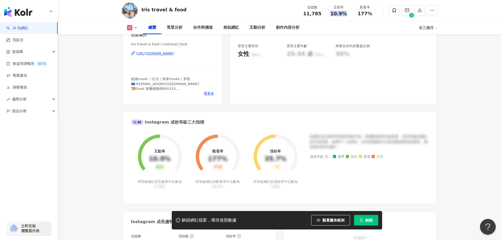
copy span "10.9%"
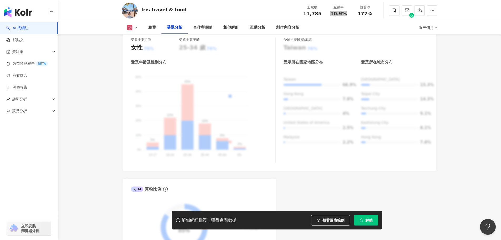
scroll to position [509, 0]
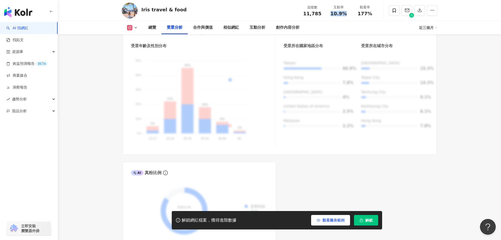
click at [326, 219] on span "觀看圖表範例" at bounding box center [334, 220] width 22 height 4
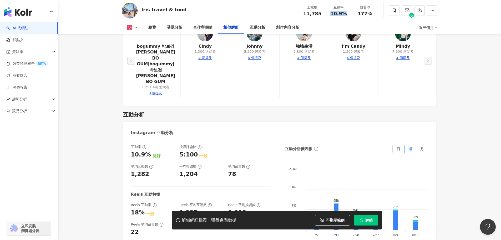
scroll to position [1026, 0]
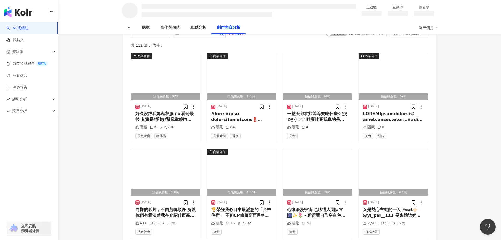
scroll to position [763, 0]
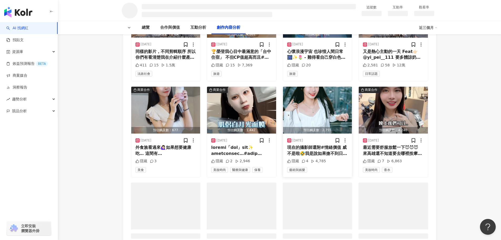
click at [303, 104] on img "button" at bounding box center [317, 110] width 69 height 47
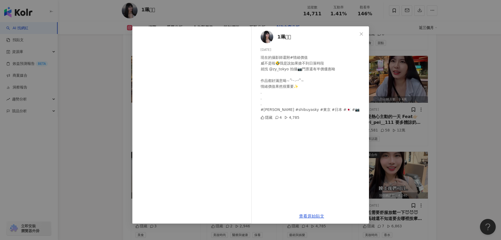
scroll to position [1803, 0]
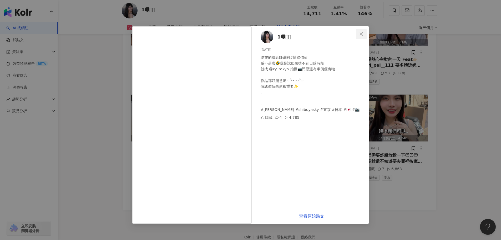
click at [361, 33] on icon "close" at bounding box center [361, 34] width 4 height 4
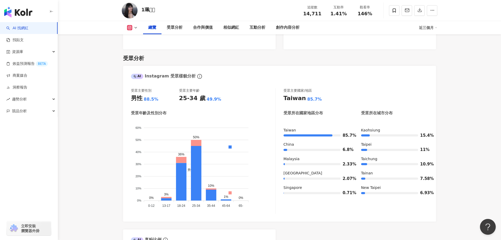
scroll to position [224, 0]
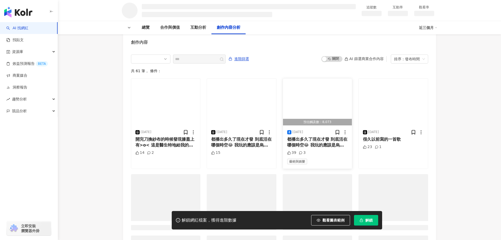
scroll to position [605, 0]
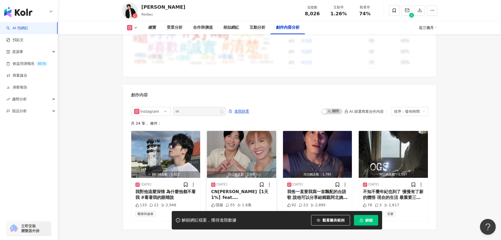
click at [249, 140] on img "button" at bounding box center [241, 154] width 69 height 47
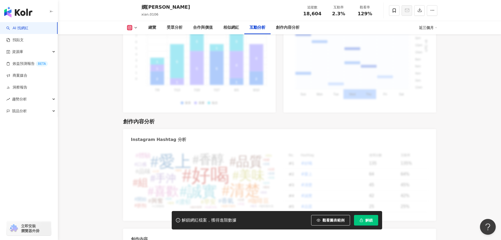
scroll to position [1597, 0]
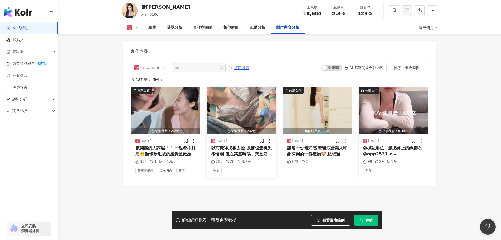
click at [243, 107] on img "button" at bounding box center [241, 110] width 69 height 47
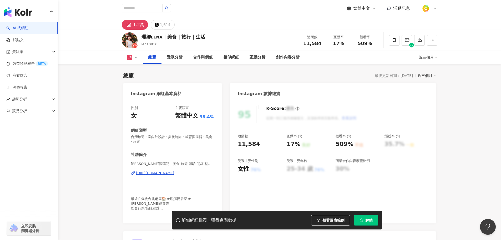
scroll to position [132, 0]
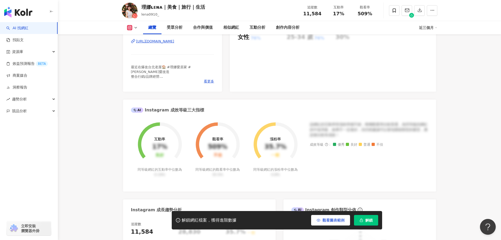
click at [332, 219] on span "觀看圖表範例" at bounding box center [334, 220] width 22 height 4
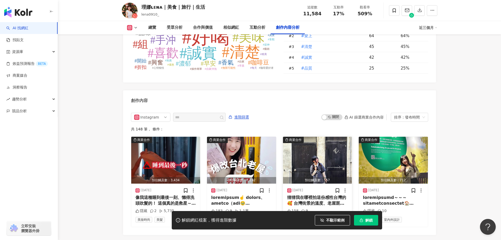
scroll to position [1602, 0]
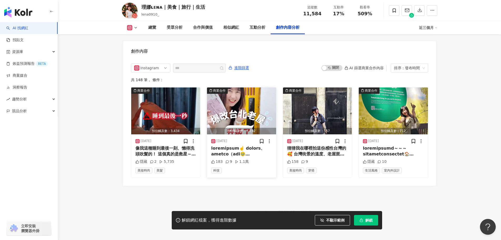
click at [250, 99] on img "button" at bounding box center [241, 110] width 69 height 47
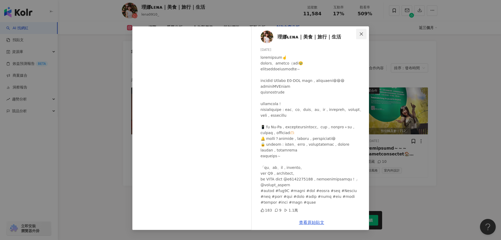
click at [359, 31] on button "Close" at bounding box center [361, 34] width 11 height 11
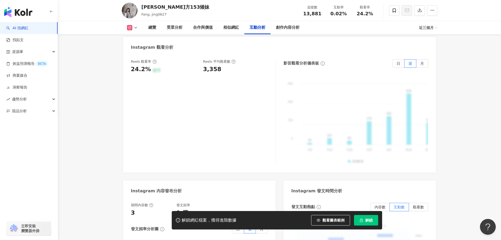
scroll to position [1184, 0]
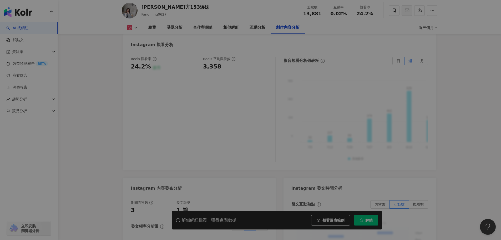
scroll to position [1594, 0]
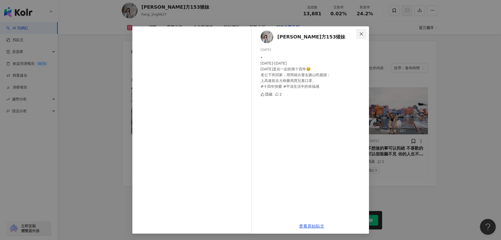
click at [361, 33] on icon "close" at bounding box center [361, 34] width 4 height 4
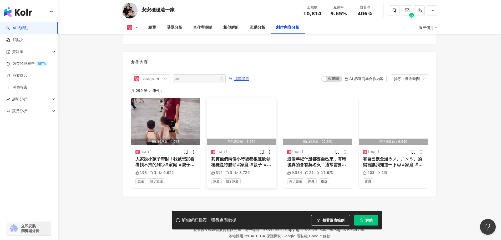
scroll to position [1610, 0]
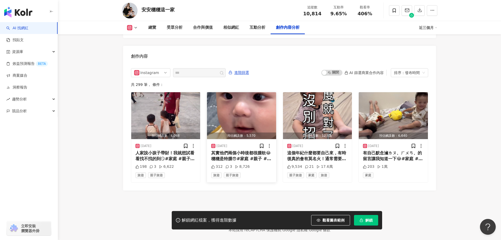
click at [251, 117] on img "button" at bounding box center [241, 115] width 69 height 47
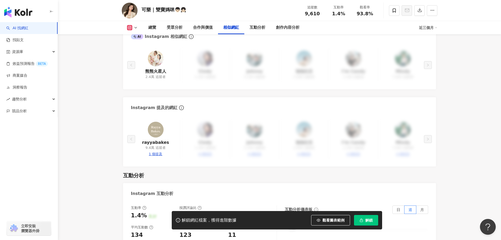
scroll to position [972, 0]
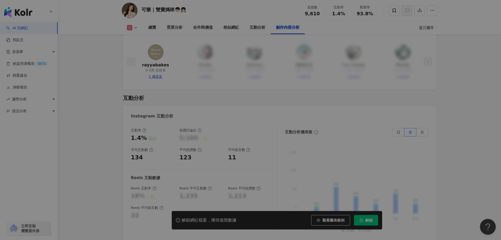
scroll to position [1597, 0]
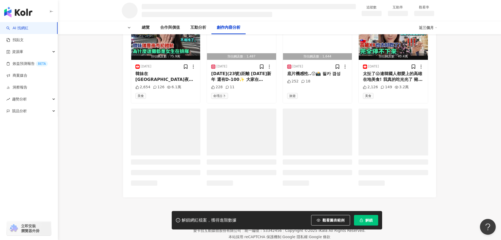
scroll to position [661, 0]
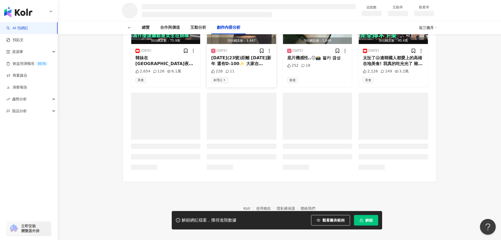
click at [227, 44] on img "button" at bounding box center [241, 20] width 69 height 47
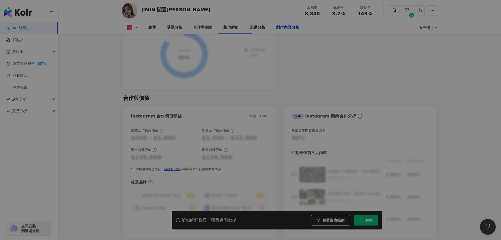
click at [248, 183] on div "View post on Instagram 查看原始貼文" at bounding box center [250, 120] width 501 height 240
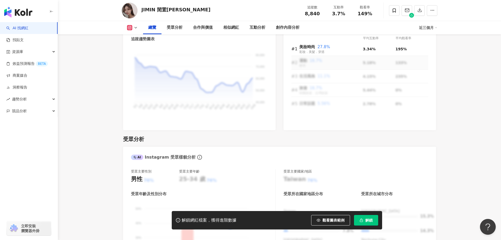
scroll to position [133, 0]
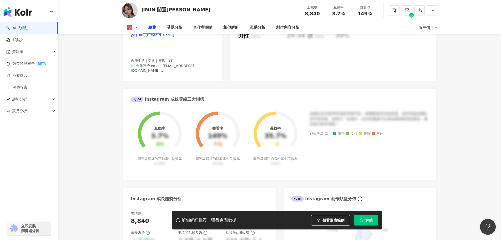
click at [326, 218] on span "觀看圖表範例" at bounding box center [334, 220] width 22 height 4
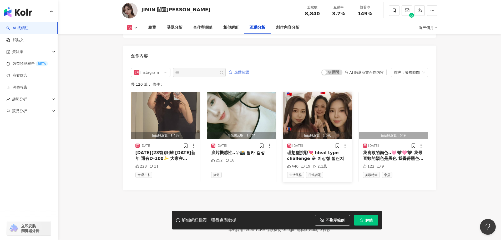
scroll to position [1606, 0]
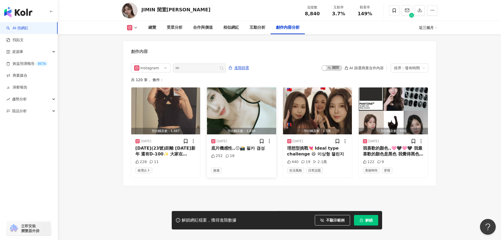
click at [252, 97] on img "button" at bounding box center [241, 110] width 69 height 47
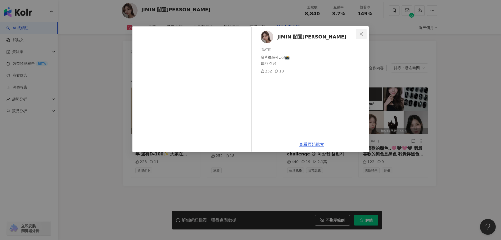
drag, startPoint x: 360, startPoint y: 33, endPoint x: 340, endPoint y: 20, distance: 23.8
click at [360, 33] on icon "close" at bounding box center [361, 34] width 4 height 4
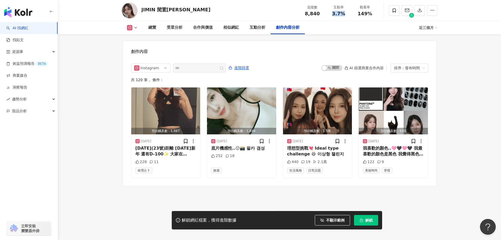
drag, startPoint x: 331, startPoint y: 14, endPoint x: 347, endPoint y: 16, distance: 15.4
click at [347, 16] on div "3.7%" at bounding box center [339, 13] width 20 height 5
copy span "3.7%"
drag, startPoint x: 311, startPoint y: 12, endPoint x: 297, endPoint y: 11, distance: 14.0
click at [297, 11] on div "JIMIN 閒置珉 追蹤數 8,840 互動率 3.7% 觀看率 149%" at bounding box center [279, 10] width 337 height 21
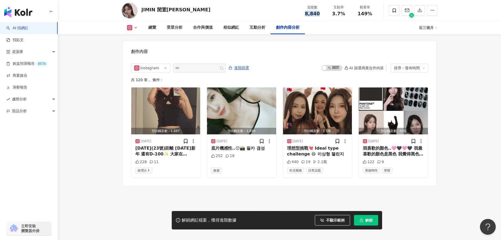
copy span "8,840"
drag, startPoint x: 349, startPoint y: 32, endPoint x: 333, endPoint y: 35, distance: 16.8
click at [349, 32] on div "總覽 受眾分析 合作與價值 相似網紅 互動分析 創作內容分析" at bounding box center [281, 27] width 276 height 13
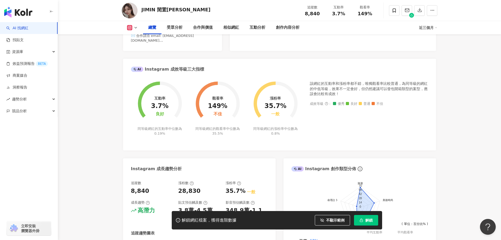
scroll to position [80, 0]
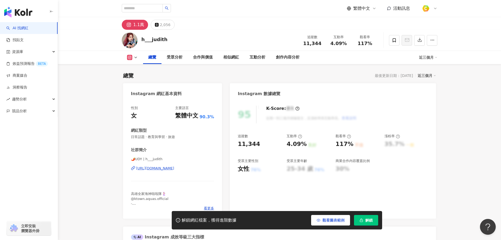
click at [330, 219] on span "觀看圖表範例" at bounding box center [334, 220] width 22 height 4
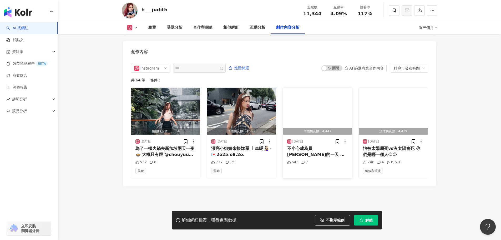
scroll to position [1609, 0]
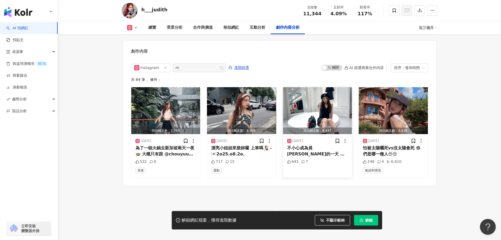
click at [328, 109] on img "button" at bounding box center [317, 110] width 69 height 47
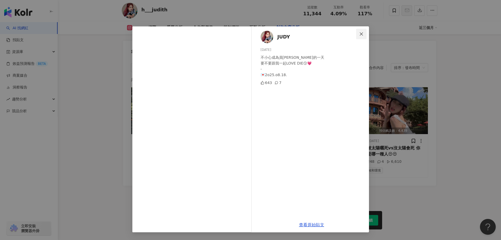
click at [361, 35] on icon "close" at bounding box center [361, 34] width 4 height 4
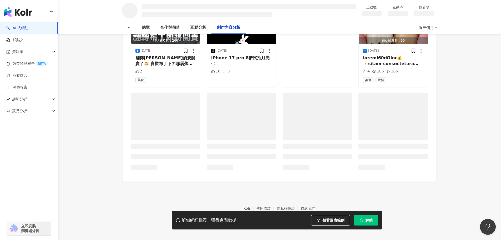
scroll to position [630, 0]
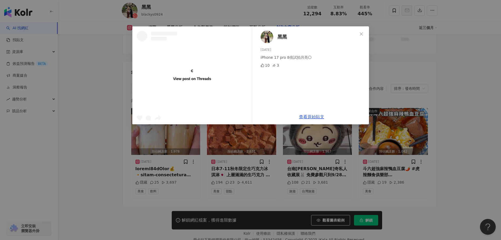
scroll to position [1563, 0]
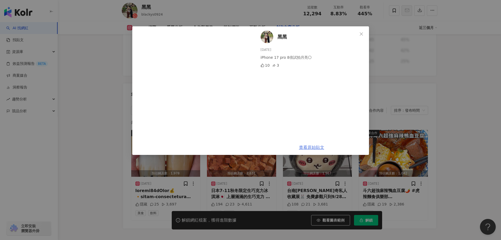
click at [306, 147] on link "查看原始貼文" at bounding box center [311, 147] width 25 height 5
click at [361, 32] on icon "close" at bounding box center [361, 34] width 4 height 4
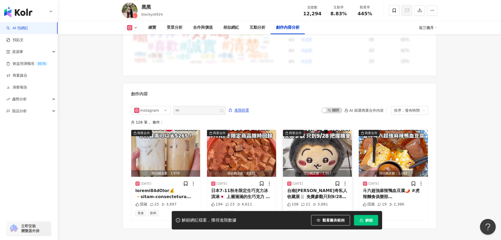
click at [313, 137] on img "button" at bounding box center [317, 153] width 69 height 47
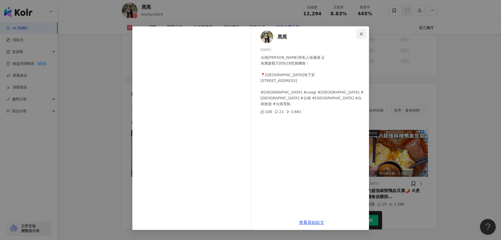
click at [361, 36] on icon "close" at bounding box center [361, 34] width 4 height 4
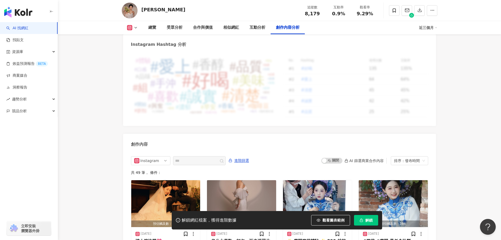
scroll to position [1526, 0]
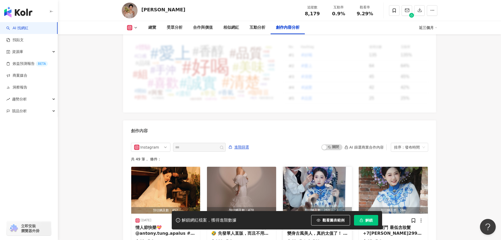
click at [317, 173] on img "button" at bounding box center [317, 190] width 69 height 47
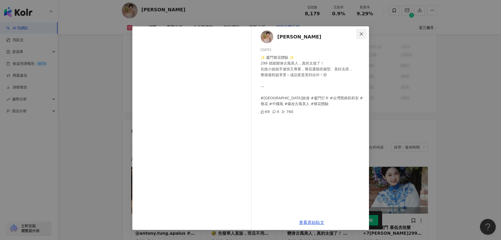
click at [359, 33] on icon "close" at bounding box center [361, 34] width 4 height 4
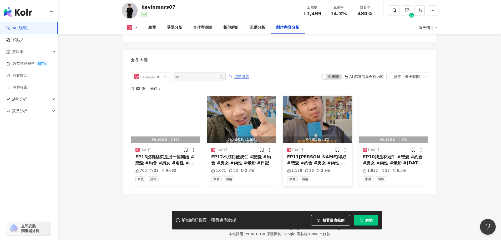
scroll to position [1605, 0]
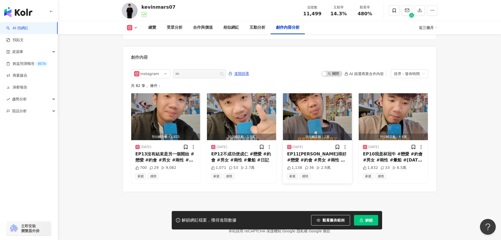
click at [315, 101] on img "button" at bounding box center [317, 116] width 69 height 47
click at [318, 106] on div at bounding box center [311, 67] width 115 height 83
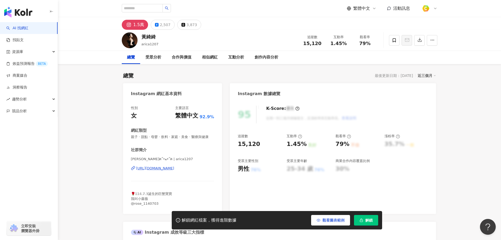
drag, startPoint x: 329, startPoint y: 218, endPoint x: 332, endPoint y: 128, distance: 90.3
click at [329, 219] on span "觀看圖表範例" at bounding box center [334, 220] width 22 height 4
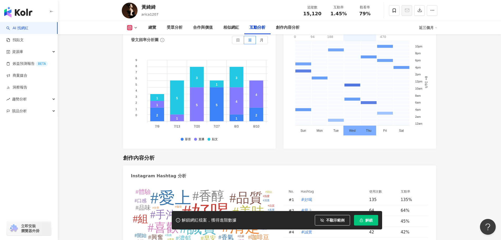
scroll to position [1553, 0]
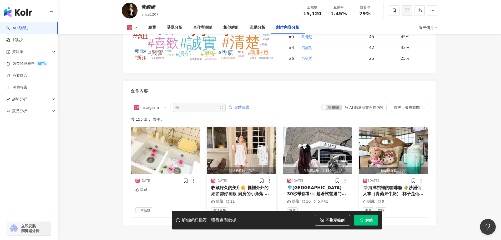
click at [243, 149] on img "button" at bounding box center [241, 150] width 69 height 47
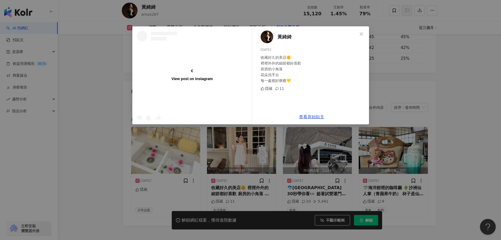
scroll to position [1579, 0]
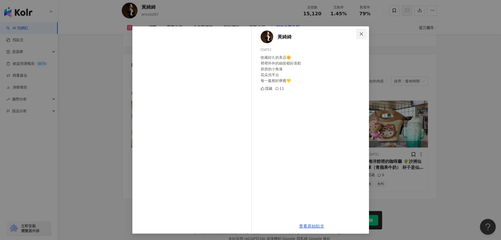
drag, startPoint x: 363, startPoint y: 32, endPoint x: 330, endPoint y: 22, distance: 35.0
click at [363, 32] on icon "close" at bounding box center [361, 34] width 4 height 4
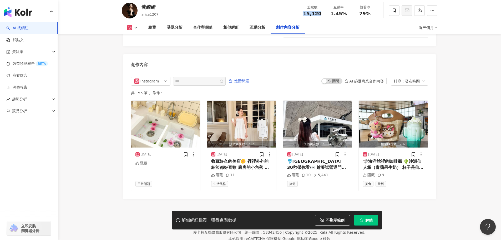
drag, startPoint x: 302, startPoint y: 13, endPoint x: 324, endPoint y: 13, distance: 22.1
click at [324, 13] on div "追蹤數 15,120" at bounding box center [312, 10] width 26 height 11
copy span "15,120"
drag, startPoint x: 331, startPoint y: 15, endPoint x: 348, endPoint y: 15, distance: 16.3
click at [348, 15] on div "1.45%" at bounding box center [339, 13] width 20 height 5
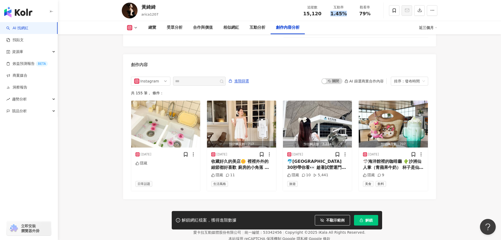
copy span "1.45%"
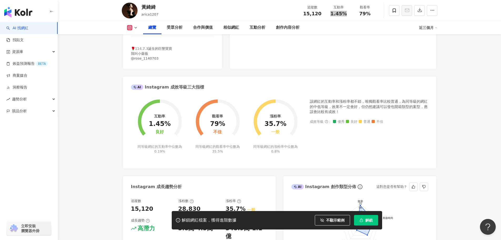
scroll to position [79, 0]
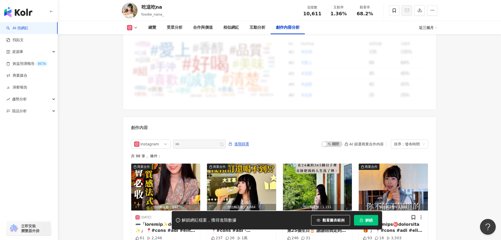
scroll to position [1553, 0]
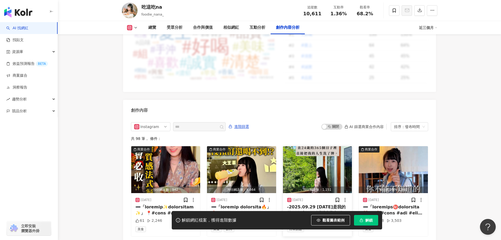
click at [327, 157] on img "button" at bounding box center [317, 169] width 69 height 47
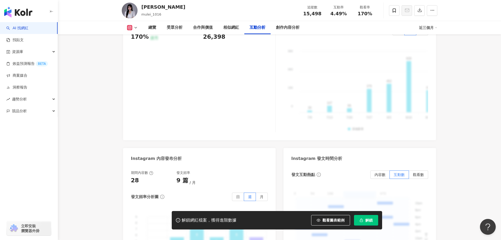
scroll to position [1289, 0]
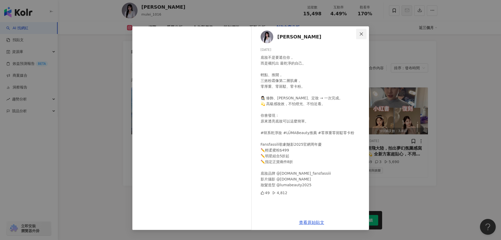
drag, startPoint x: 362, startPoint y: 32, endPoint x: 340, endPoint y: 26, distance: 22.7
click at [362, 32] on icon "close" at bounding box center [361, 34] width 4 height 4
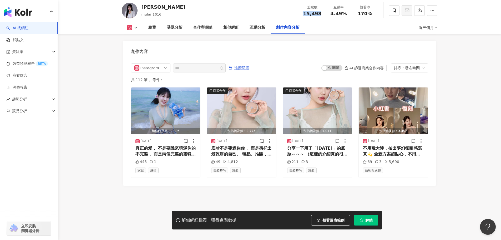
drag, startPoint x: 303, startPoint y: 14, endPoint x: 321, endPoint y: 13, distance: 17.1
click at [321, 13] on div "15,498" at bounding box center [313, 13] width 20 height 5
copy span "15,498"
drag, startPoint x: 339, startPoint y: 11, endPoint x: 351, endPoint y: 11, distance: 11.3
click at [351, 11] on div "互動率 4.49%" at bounding box center [339, 10] width 26 height 11
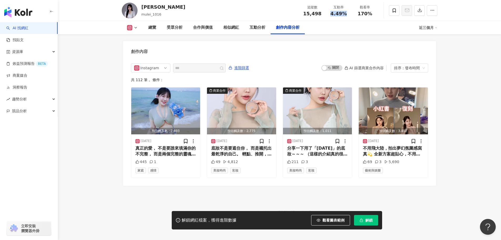
copy span "4.49%"
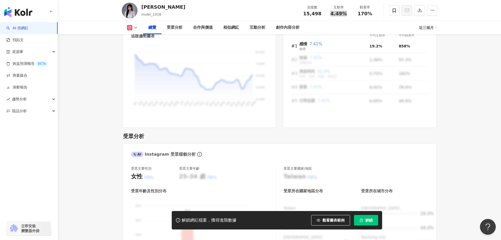
scroll to position [103, 0]
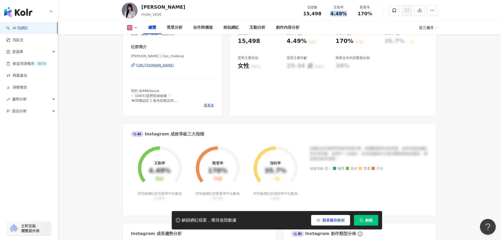
click at [342, 223] on button "觀看圖表範例" at bounding box center [330, 220] width 39 height 11
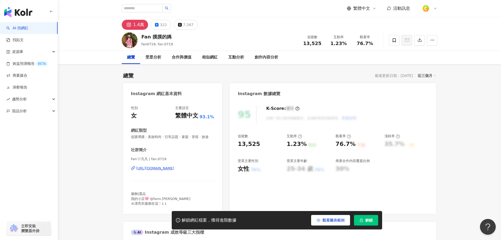
click at [337, 222] on span "觀看圖表範例" at bounding box center [334, 220] width 22 height 4
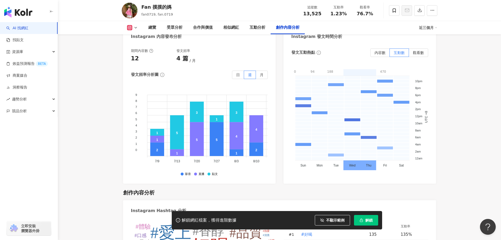
scroll to position [1553, 0]
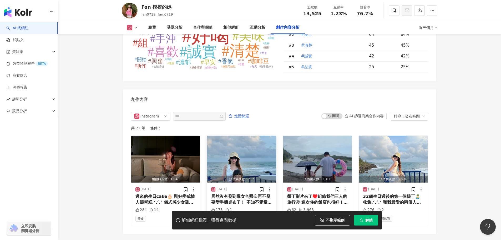
click at [248, 158] on img "button" at bounding box center [241, 159] width 69 height 47
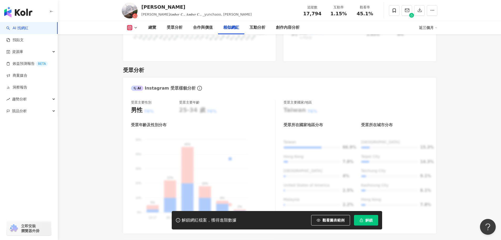
scroll to position [974, 0]
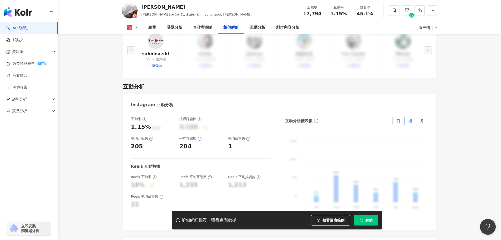
click at [324, 218] on span "觀看圖表範例" at bounding box center [334, 220] width 22 height 4
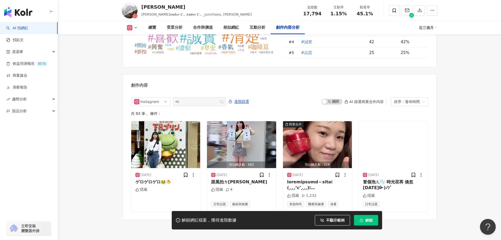
scroll to position [1592, 0]
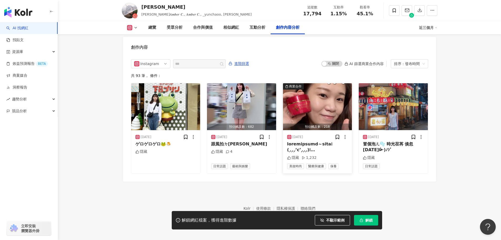
click at [322, 105] on img "button" at bounding box center [317, 106] width 69 height 47
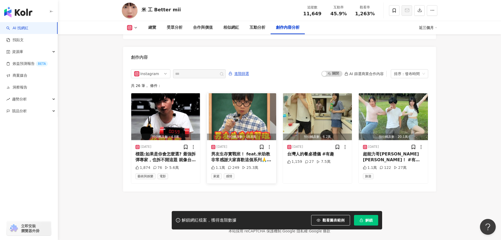
click at [246, 111] on img "button" at bounding box center [241, 116] width 69 height 47
click at [251, 106] on div "View post on Instagram" at bounding box center [192, 75] width 119 height 97
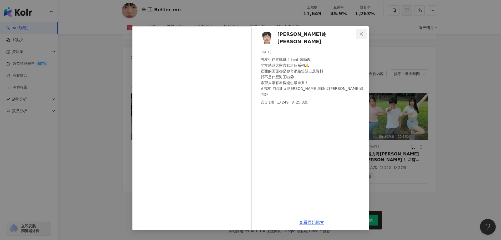
click at [361, 32] on icon "close" at bounding box center [361, 34] width 4 height 4
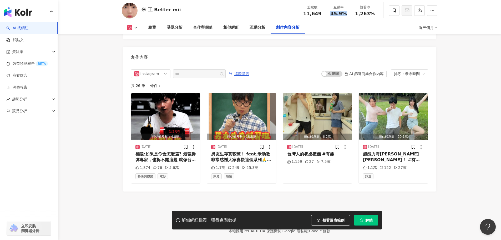
drag, startPoint x: 328, startPoint y: 13, endPoint x: 347, endPoint y: 15, distance: 18.5
click at [347, 15] on div "互動率 45.9%" at bounding box center [339, 10] width 26 height 11
copy span "45.9%"
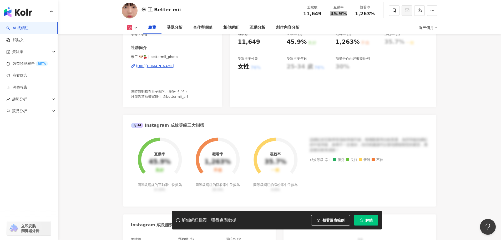
scroll to position [49, 0]
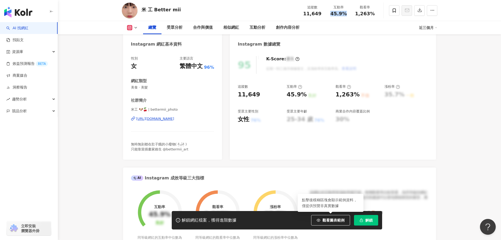
drag, startPoint x: 337, startPoint y: 220, endPoint x: 337, endPoint y: 166, distance: 54.2
click at [337, 220] on span "觀看圖表範例" at bounding box center [334, 220] width 22 height 4
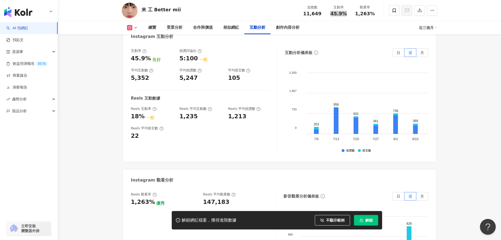
scroll to position [1049, 0]
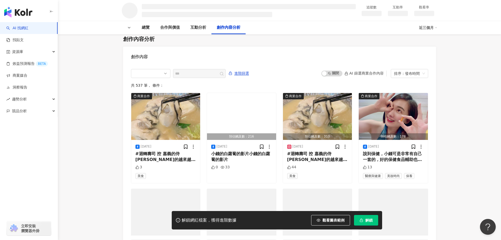
scroll to position [660, 0]
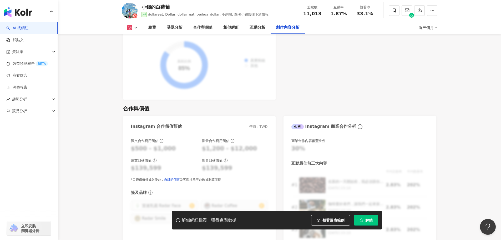
scroll to position [1576, 0]
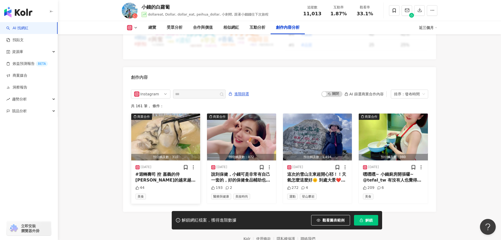
click at [387, 122] on img "button" at bounding box center [393, 136] width 69 height 47
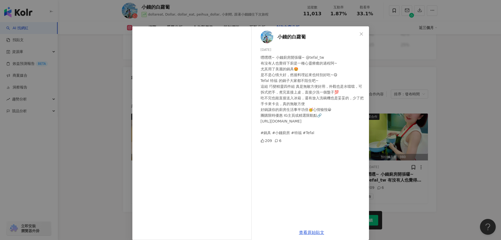
drag, startPoint x: 359, startPoint y: 34, endPoint x: 358, endPoint y: 20, distance: 13.7
click at [358, 31] on button "Close" at bounding box center [361, 34] width 11 height 11
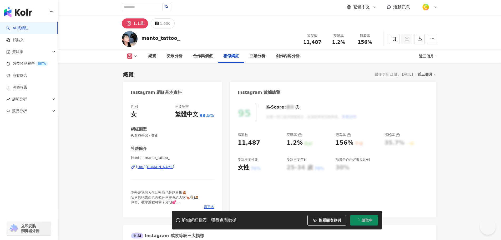
scroll to position [878, 0]
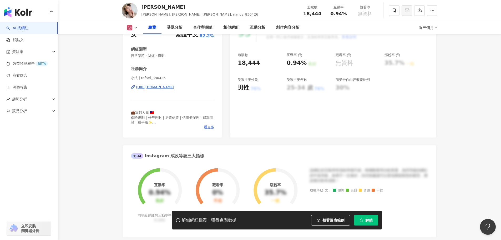
scroll to position [79, 0]
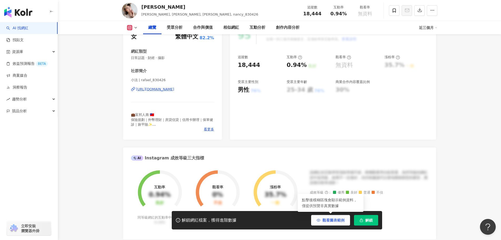
click at [333, 222] on span "觀看圖表範例" at bounding box center [334, 220] width 22 height 4
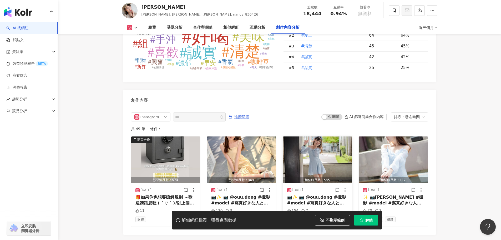
scroll to position [1611, 0]
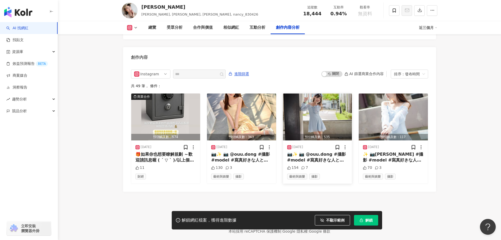
click at [310, 111] on img "button" at bounding box center [317, 116] width 69 height 47
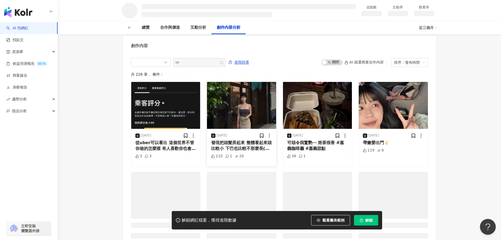
click at [239, 108] on img "button" at bounding box center [241, 105] width 69 height 47
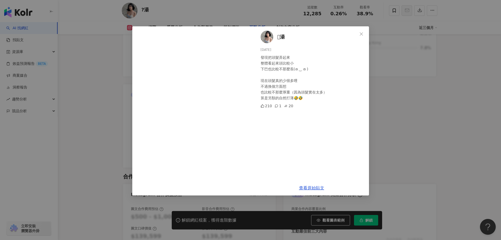
scroll to position [1460, 0]
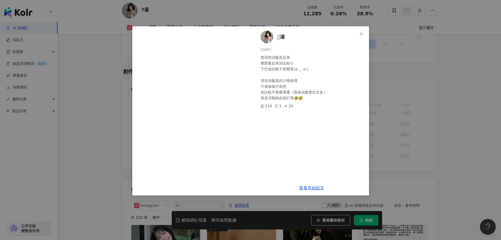
click at [361, 36] on icon "close" at bounding box center [361, 34] width 4 height 4
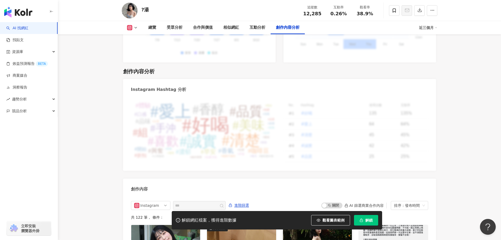
scroll to position [1565, 0]
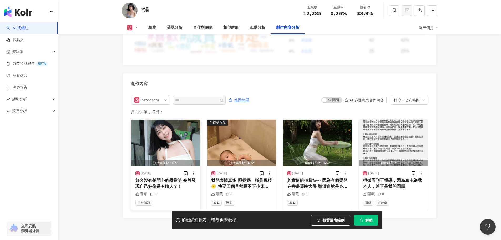
click at [190, 138] on img "button" at bounding box center [165, 142] width 69 height 47
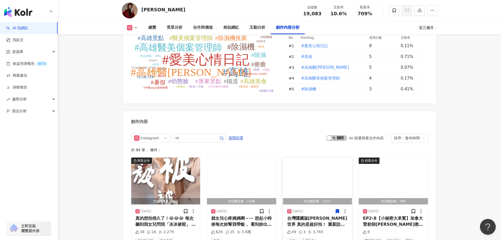
scroll to position [1553, 0]
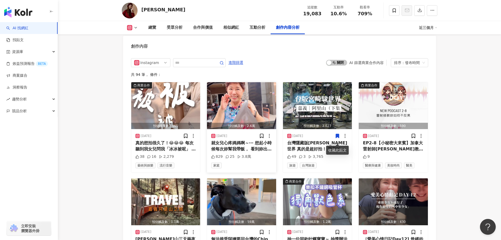
click at [242, 104] on img "button" at bounding box center [241, 105] width 69 height 47
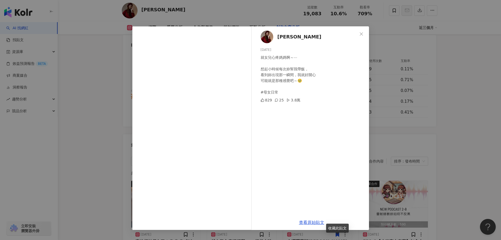
scroll to position [1447, 0]
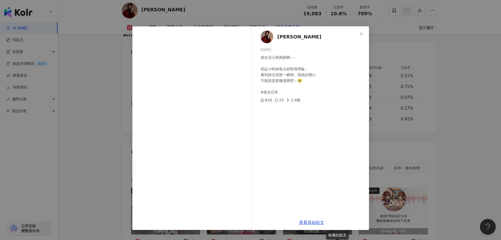
drag, startPoint x: 361, startPoint y: 33, endPoint x: 334, endPoint y: 25, distance: 28.1
click at [360, 33] on icon "close" at bounding box center [361, 34] width 4 height 4
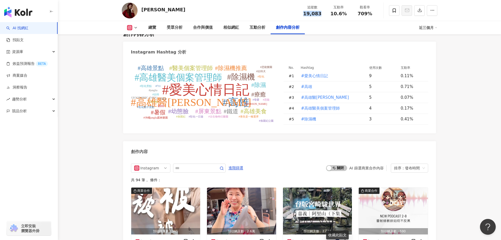
drag, startPoint x: 317, startPoint y: 16, endPoint x: 321, endPoint y: 16, distance: 3.9
click at [321, 16] on div "追蹤數 19,083 互動率 10.6% 觀看率 709%" at bounding box center [338, 11] width 79 height 16
copy span "19,083"
drag, startPoint x: 332, startPoint y: 13, endPoint x: 354, endPoint y: 13, distance: 22.1
click at [354, 13] on div "追蹤數 19,083 互動率 10.6% 觀看率 709%" at bounding box center [338, 11] width 79 height 16
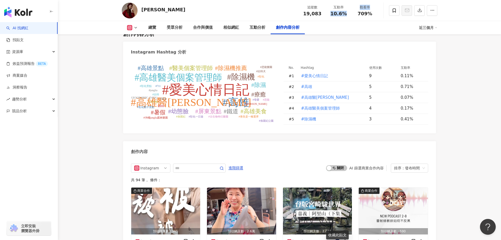
click at [354, 16] on div "觀看率 709%" at bounding box center [365, 10] width 26 height 11
drag, startPoint x: 349, startPoint y: 14, endPoint x: 333, endPoint y: 14, distance: 16.8
click at [333, 14] on div "互動率 10.6%" at bounding box center [339, 10] width 26 height 11
copy span "10.6%"
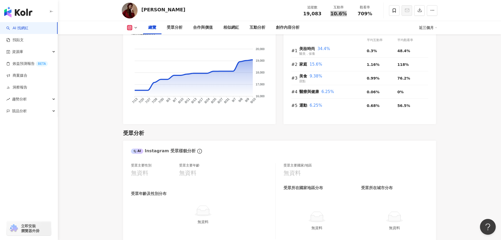
scroll to position [368, 0]
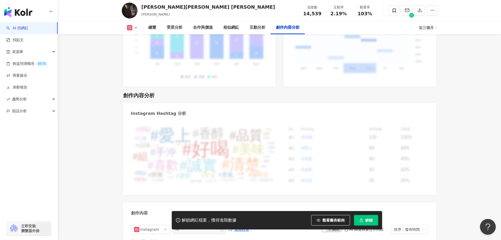
scroll to position [1603, 0]
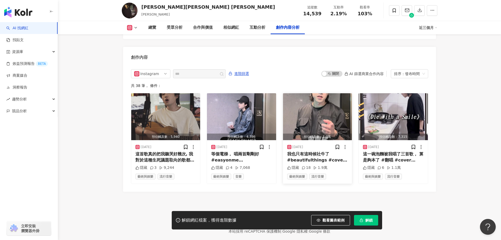
click at [299, 103] on img "button" at bounding box center [317, 116] width 69 height 47
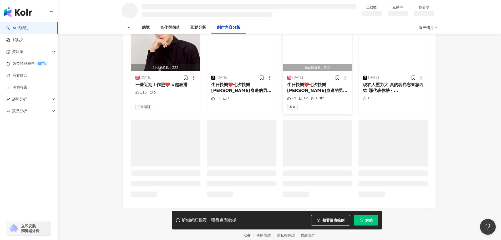
scroll to position [661, 0]
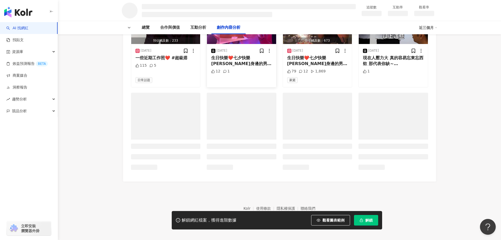
click at [222, 87] on div "[DEMOGRAPHIC_DATA] 生日快樂❤️七夕快樂 [PERSON_NAME]身邊的男朋友還是女朋友～ 有你們在一起就是愉悅啦 一起成為更好的自己！ …" at bounding box center [241, 65] width 69 height 43
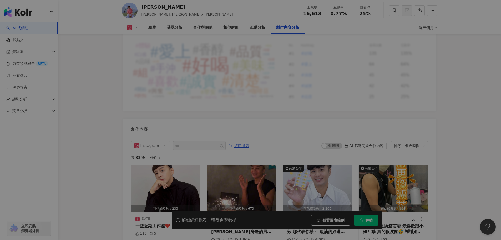
scroll to position [1492, 0]
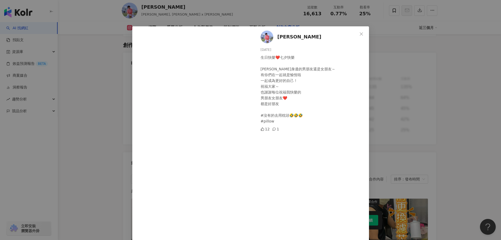
drag, startPoint x: 455, startPoint y: 103, endPoint x: 452, endPoint y: 103, distance: 3.4
click at [455, 103] on div "林子健 2025/8/29 生日快樂❤️七夕快樂 謝謝身邊的男朋友還是女朋友～ 有你們在一起就是愉悅啦 一起成為更好的自己！ 祝福大家～ 也謝謝每位祝福我快樂…" at bounding box center [250, 120] width 501 height 240
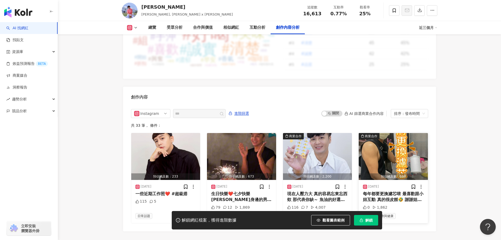
scroll to position [1597, 0]
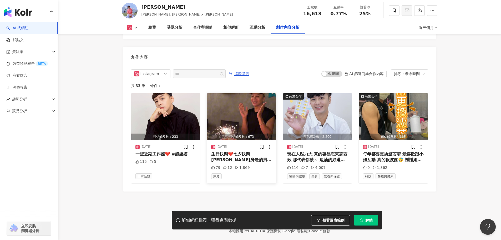
click at [248, 98] on img "button" at bounding box center [241, 116] width 69 height 47
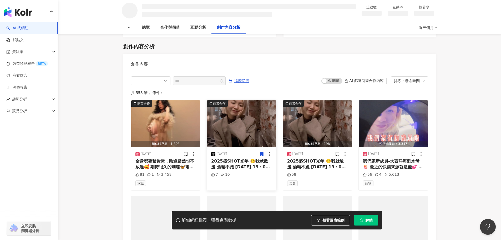
scroll to position [556, 0]
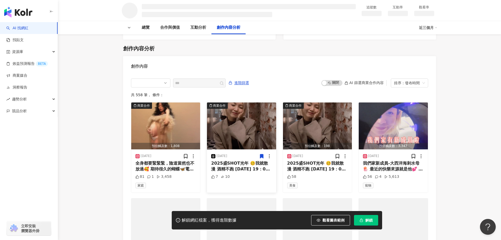
click at [237, 142] on img "button" at bounding box center [241, 125] width 69 height 47
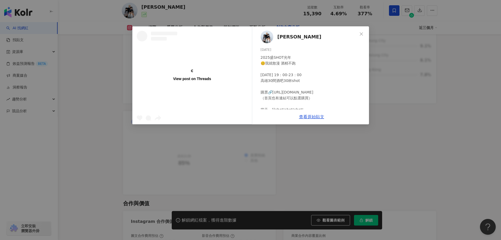
click at [362, 34] on icon "close" at bounding box center [361, 33] width 3 height 3
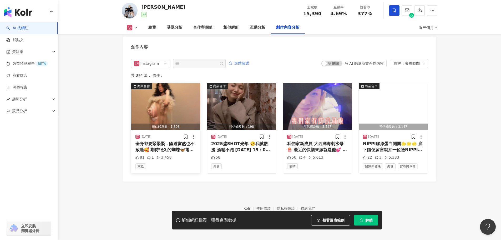
scroll to position [1597, 0]
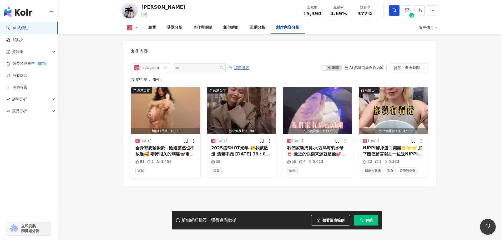
click at [162, 120] on img "button" at bounding box center [165, 110] width 69 height 47
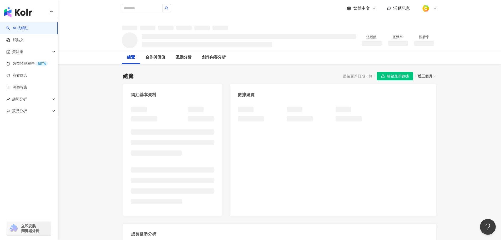
scroll to position [2, 0]
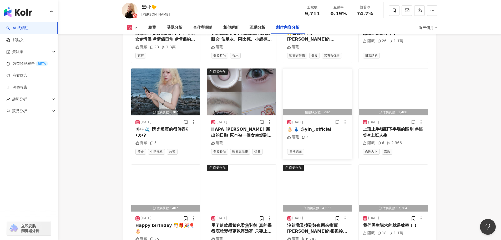
scroll to position [1574, 0]
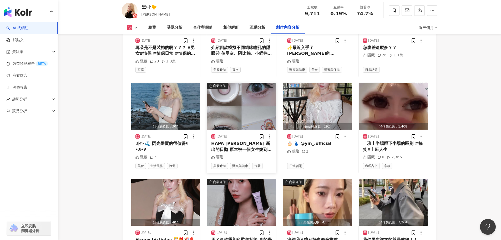
click at [256, 98] on img "button" at bounding box center [241, 106] width 69 height 47
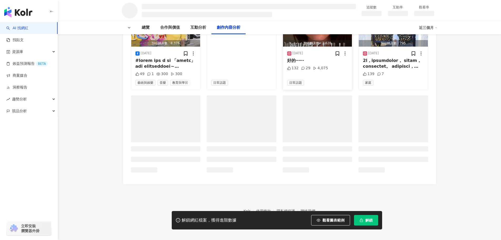
scroll to position [661, 0]
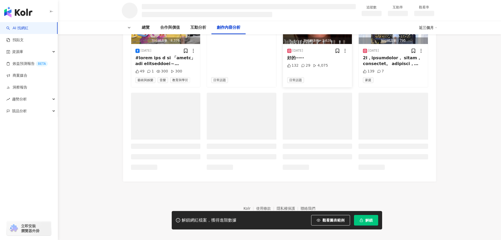
click at [316, 91] on div "創作內容 進階篩選 啟動 關閉 AI 篩選商業合作內容 排序：發布時間 共 245 筆 ， 條件： 預估觸及數：8,376 2025/9/13 49 1 30…" at bounding box center [279, 66] width 313 height 231
click at [308, 44] on img "button" at bounding box center [317, 20] width 69 height 47
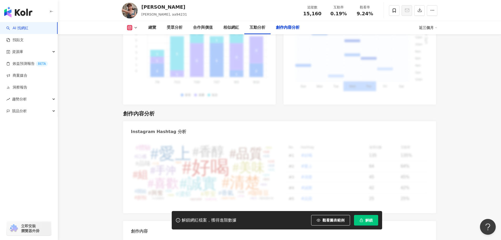
scroll to position [1601, 0]
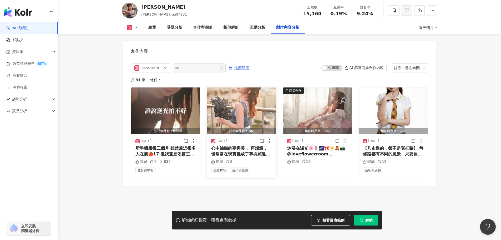
click at [234, 105] on img "button" at bounding box center [241, 110] width 69 height 47
click at [247, 121] on div at bounding box center [194, 118] width 115 height 10
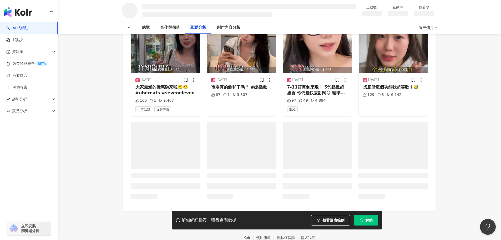
scroll to position [661, 0]
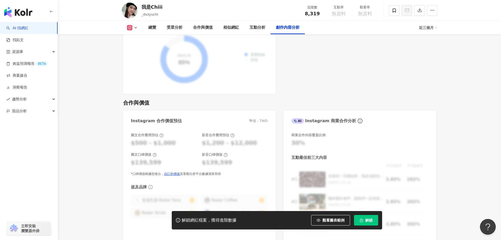
scroll to position [1553, 0]
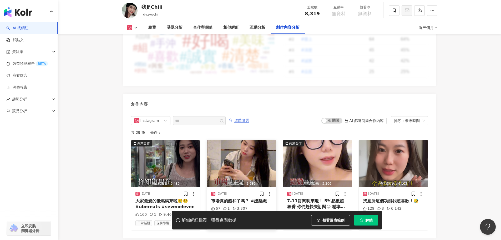
click at [223, 147] on img "button" at bounding box center [241, 163] width 69 height 47
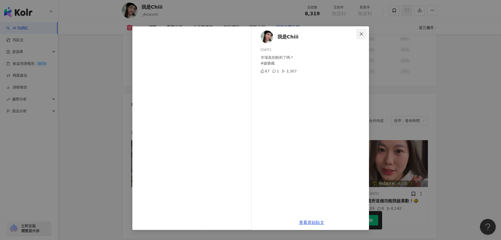
click at [361, 36] on icon "close" at bounding box center [361, 34] width 4 height 4
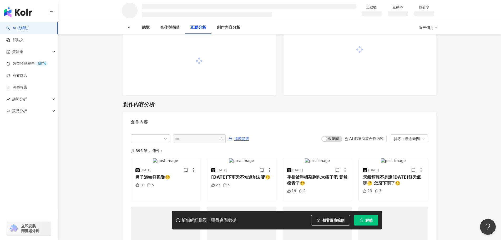
scroll to position [655, 0]
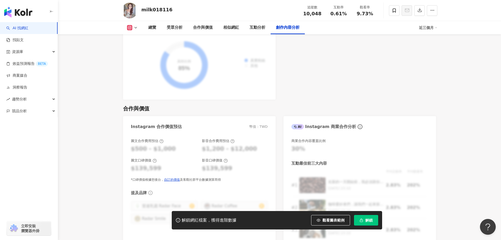
scroll to position [1605, 0]
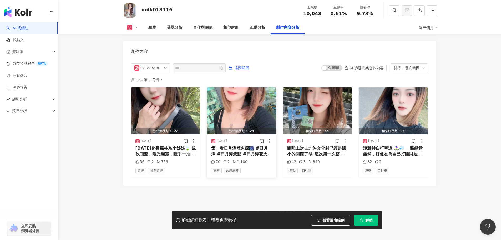
click at [244, 106] on img "button" at bounding box center [241, 110] width 69 height 47
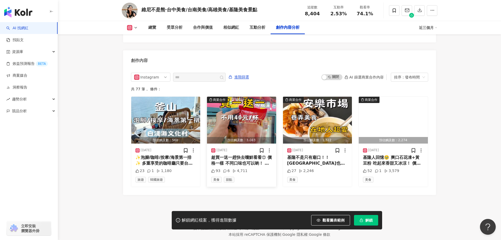
scroll to position [1609, 0]
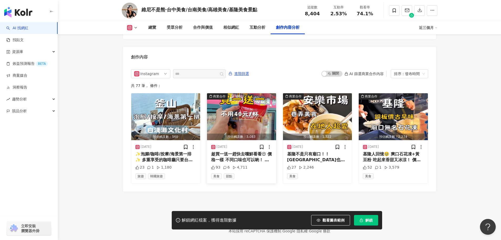
click at [249, 99] on img "button" at bounding box center [241, 116] width 69 height 47
click at [247, 101] on div "View post on Instagram" at bounding box center [192, 75] width 119 height 97
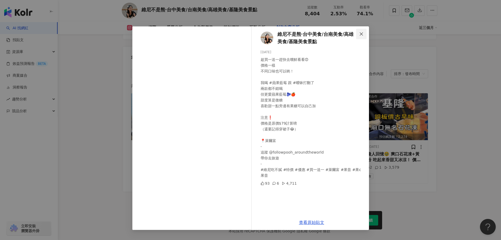
click at [360, 33] on icon "close" at bounding box center [361, 34] width 4 height 4
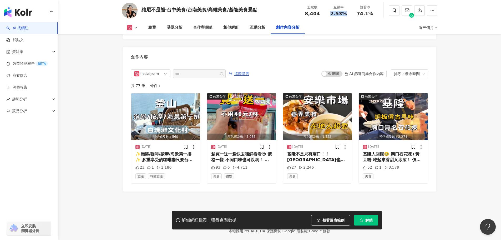
drag, startPoint x: 331, startPoint y: 13, endPoint x: 347, endPoint y: 13, distance: 16.3
click at [347, 13] on div "2.53%" at bounding box center [339, 13] width 20 height 5
copy span "2.53%"
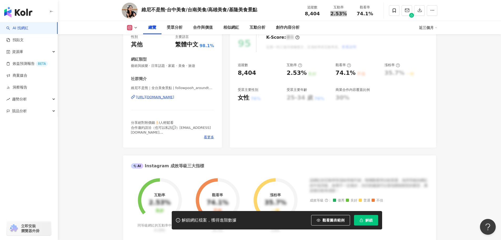
scroll to position [30, 0]
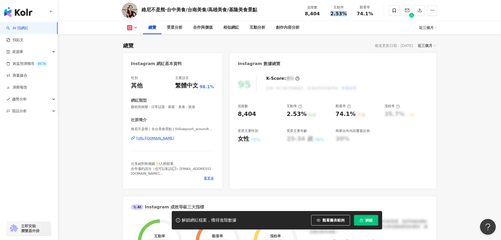
drag, startPoint x: 339, startPoint y: 220, endPoint x: 502, endPoint y: 173, distance: 170.4
click at [339, 220] on span "觀看圖表範例" at bounding box center [334, 220] width 22 height 4
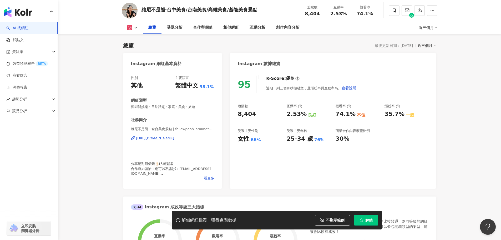
drag, startPoint x: 344, startPoint y: 50, endPoint x: 359, endPoint y: 12, distance: 40.4
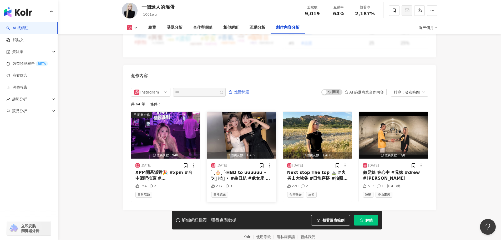
scroll to position [1606, 0]
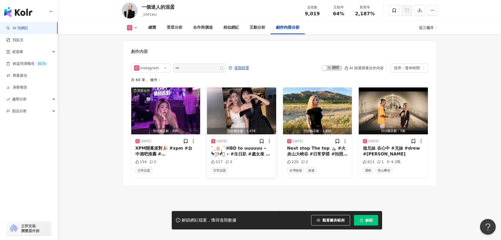
click at [261, 103] on img "button" at bounding box center [241, 110] width 69 height 47
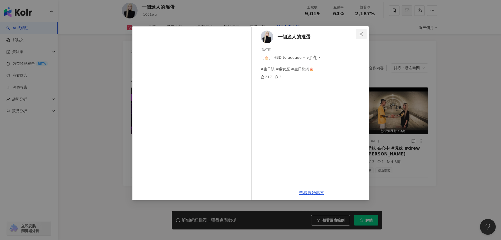
click at [364, 33] on span "Close" at bounding box center [361, 34] width 11 height 4
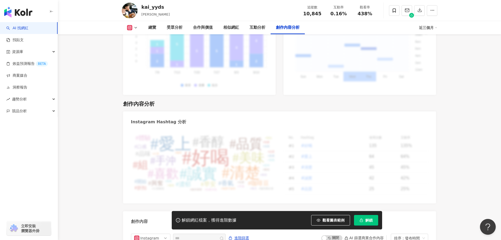
scroll to position [1611, 0]
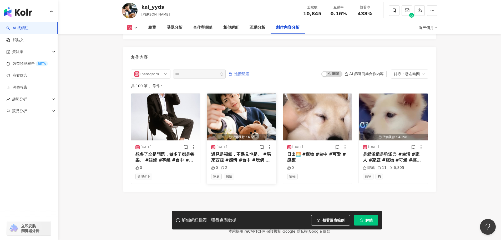
click at [258, 105] on img "button" at bounding box center [241, 116] width 69 height 47
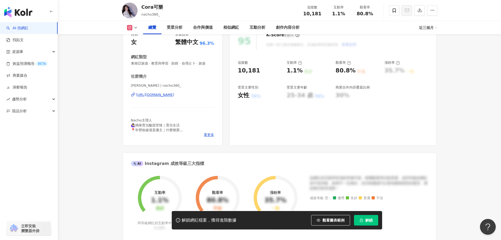
scroll to position [79, 0]
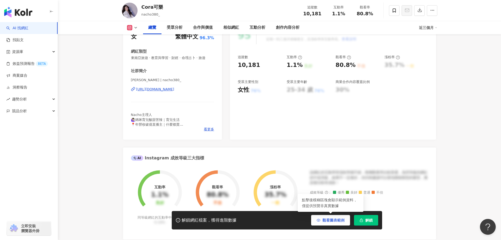
click at [333, 216] on button "觀看圖表範例" at bounding box center [330, 220] width 39 height 11
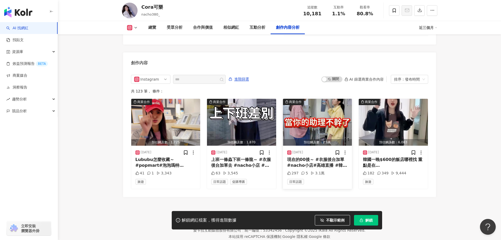
scroll to position [1605, 0]
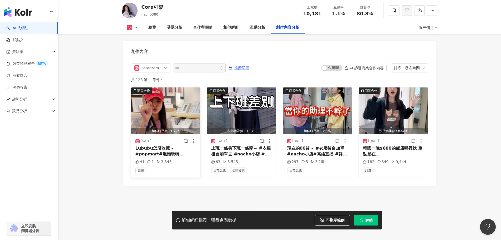
click at [179, 103] on img "button" at bounding box center [165, 110] width 69 height 47
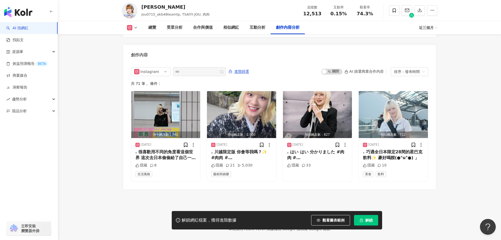
scroll to position [1601, 0]
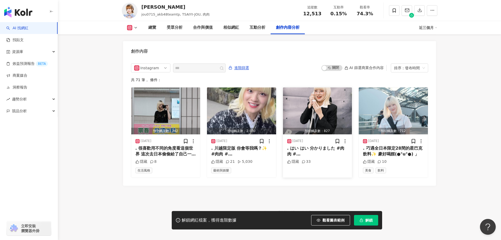
click at [325, 99] on img "button" at bounding box center [317, 110] width 69 height 47
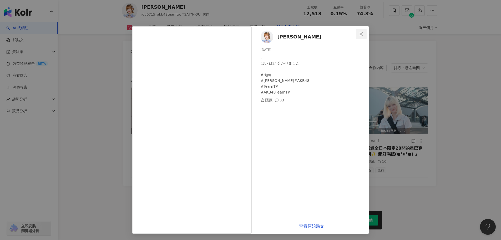
click at [360, 36] on icon "close" at bounding box center [361, 34] width 4 height 4
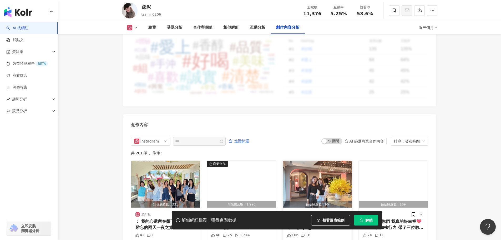
scroll to position [1553, 0]
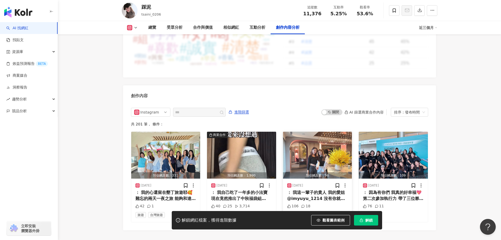
click at [328, 149] on img "button" at bounding box center [317, 155] width 69 height 47
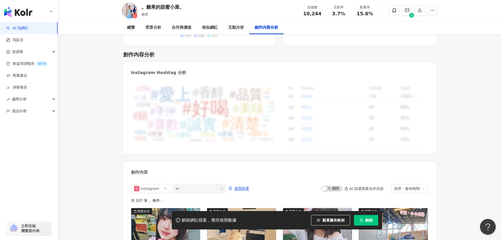
scroll to position [1603, 0]
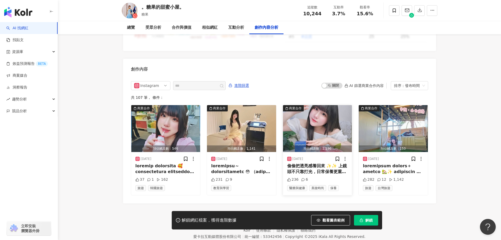
click at [313, 111] on img "button" at bounding box center [317, 128] width 69 height 47
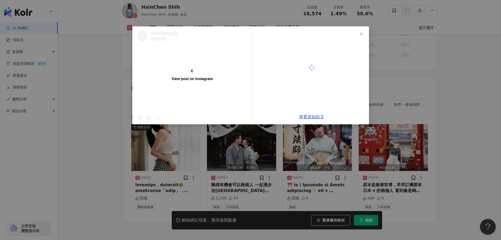
scroll to position [1556, 0]
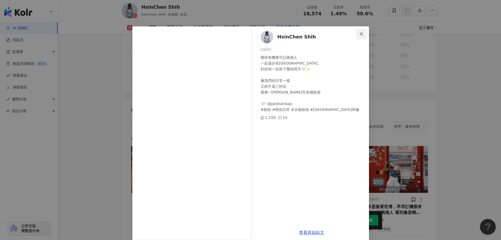
click at [358, 31] on button "Close" at bounding box center [361, 34] width 11 height 11
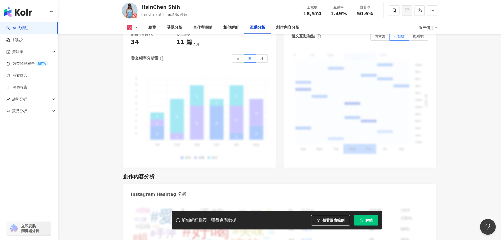
scroll to position [1372, 0]
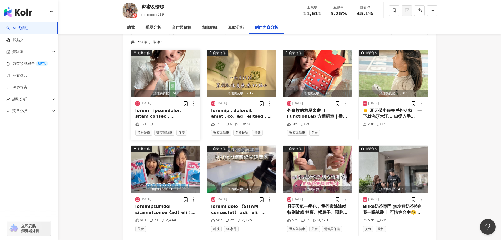
click at [175, 68] on img "button" at bounding box center [165, 73] width 69 height 47
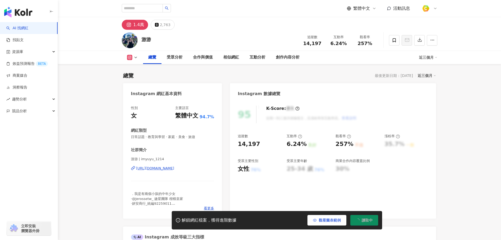
click at [322, 220] on span "觀看圖表範例" at bounding box center [330, 220] width 22 height 4
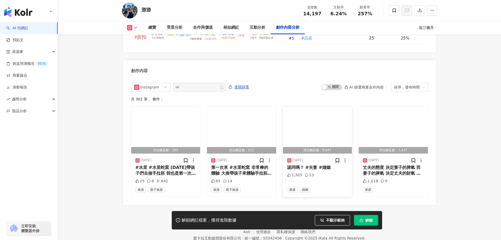
scroll to position [1603, 0]
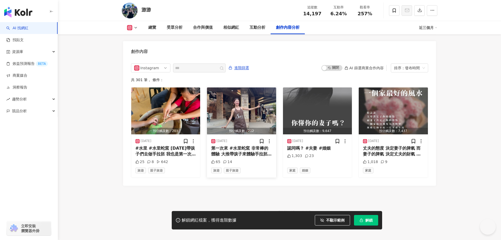
click at [245, 107] on img "button" at bounding box center [241, 110] width 69 height 47
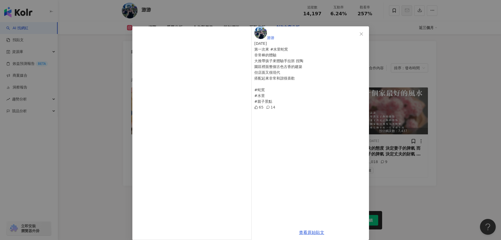
scroll to position [0, 0]
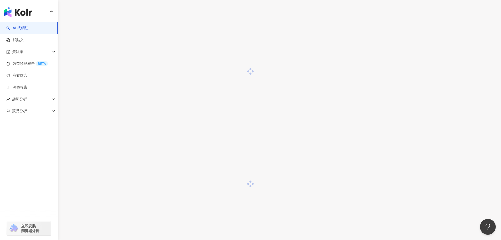
scroll to position [503, 0]
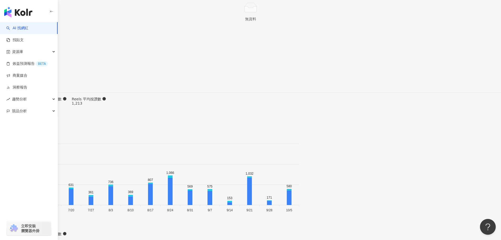
click at [311, 136] on div "Lily Huang 2025/9/19 藍天、白塔、綠地 🌿 旅行的美好，就是在不經意的時刻，遇見一片純淨的風景 走進墾丁最浪漫的地標—鵝鑾鼻燈塔 白色建築…" at bounding box center [251, 171] width 120 height 71
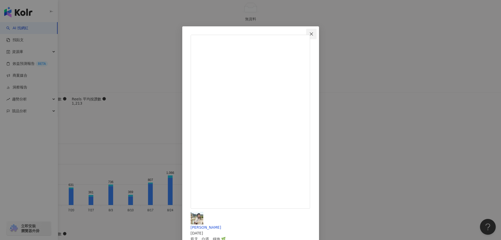
click at [314, 35] on icon "close" at bounding box center [311, 34] width 4 height 4
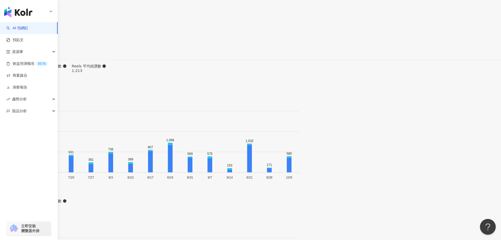
scroll to position [1606, 0]
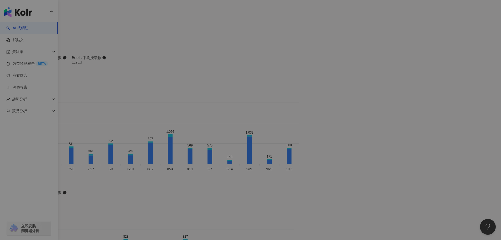
click at [311, 133] on div at bounding box center [251, 136] width 120 height 6
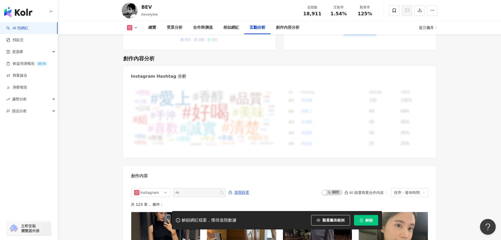
scroll to position [1598, 0]
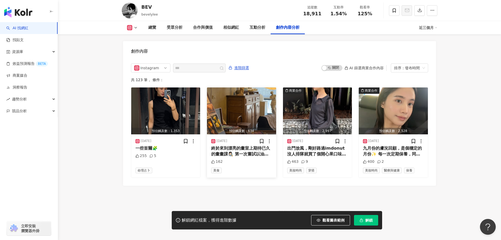
click at [256, 104] on img "button" at bounding box center [241, 110] width 69 height 47
click at [259, 102] on div at bounding box center [311, 67] width 115 height 83
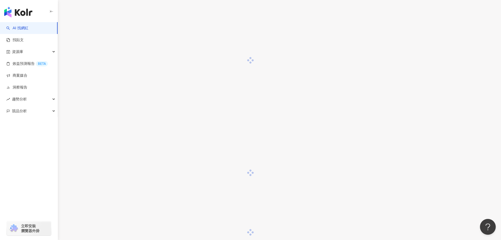
scroll to position [661, 0]
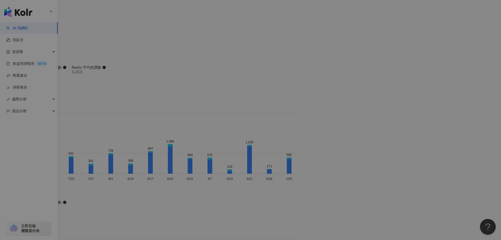
scroll to position [1600, 0]
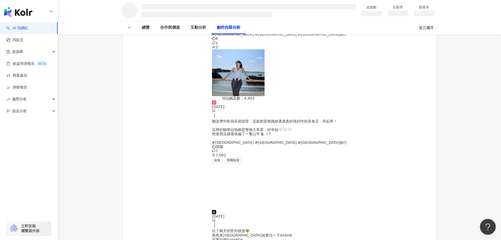
scroll to position [713, 0]
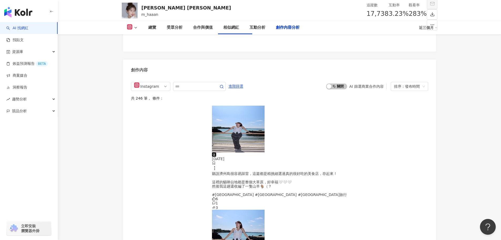
click at [249, 152] on div "View post on Threads 查看原始貼文" at bounding box center [250, 120] width 501 height 240
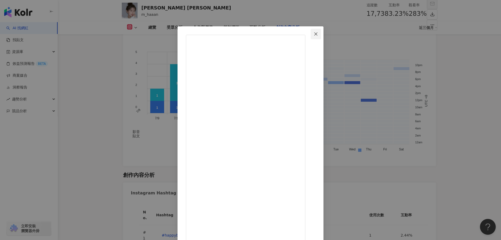
click at [318, 32] on icon "close" at bounding box center [316, 34] width 4 height 4
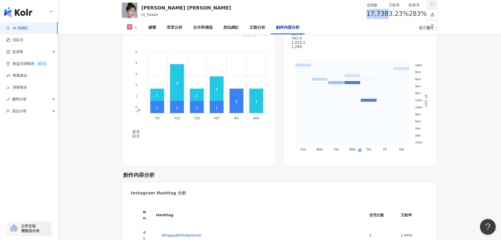
drag, startPoint x: 309, startPoint y: 13, endPoint x: 321, endPoint y: 14, distance: 11.6
click at [367, 14] on div "17,738" at bounding box center [378, 14] width 22 height 10
copy span "17,738"
drag, startPoint x: 332, startPoint y: 14, endPoint x: 346, endPoint y: 14, distance: 13.7
click at [389, 14] on span "3.23%" at bounding box center [399, 14] width 20 height 10
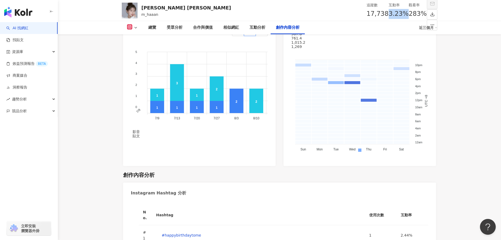
copy span "3.23%"
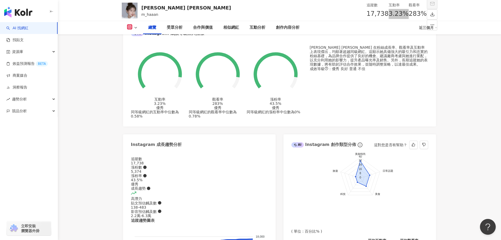
scroll to position [79, 0]
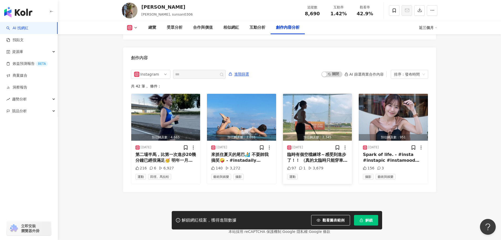
scroll to position [1605, 0]
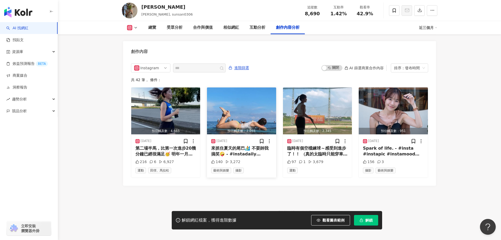
click at [264, 106] on img "button" at bounding box center [241, 110] width 69 height 47
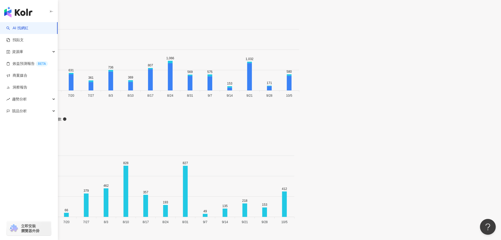
scroll to position [1620, 0]
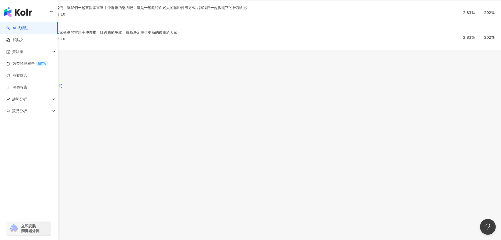
scroll to position [1602, 0]
click at [311, 133] on div at bounding box center [251, 136] width 120 height 6
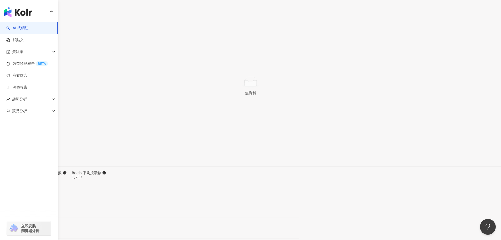
scroll to position [1604, 0]
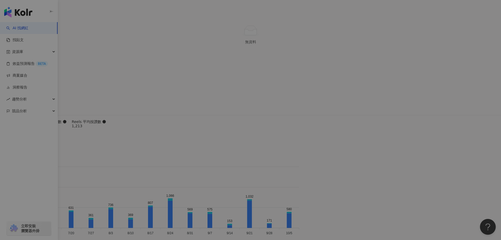
click at [246, 106] on div "View post on Instagram" at bounding box center [250, 83] width 119 height 97
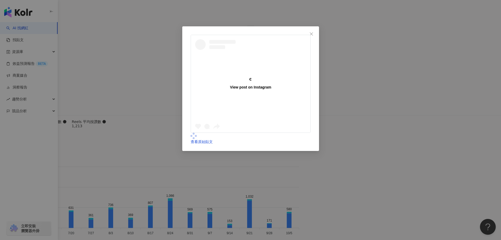
scroll to position [1605, 0]
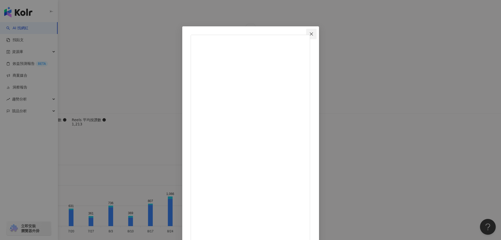
click at [313, 34] on icon "close" at bounding box center [311, 33] width 3 height 3
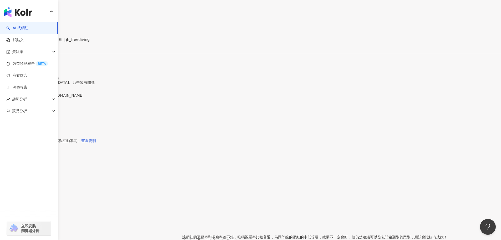
scroll to position [79, 0]
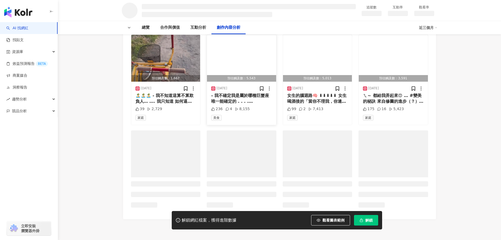
scroll to position [655, 0]
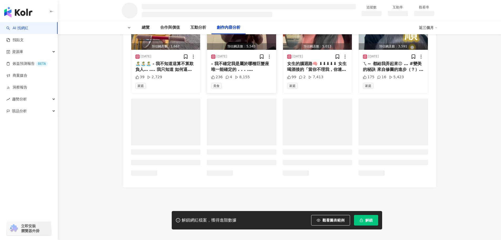
click at [253, 124] on div "創作內容 進階篩選 啟動 關閉 AI 篩選商業合作內容 排序：發布時間 共 20 筆 ， 條件： 預估觸及數：1,667 [DATE] 🏝️🏝️🏝️ - 我不…" at bounding box center [279, 72] width 313 height 231
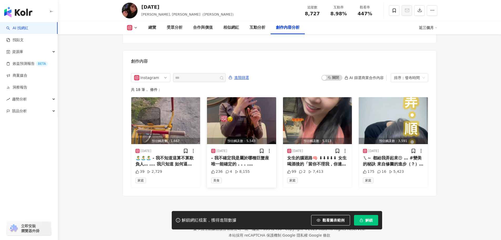
scroll to position [1577, 0]
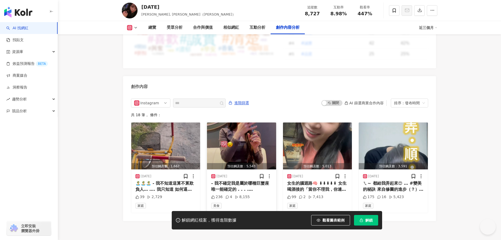
click at [256, 123] on img "button" at bounding box center [241, 145] width 69 height 47
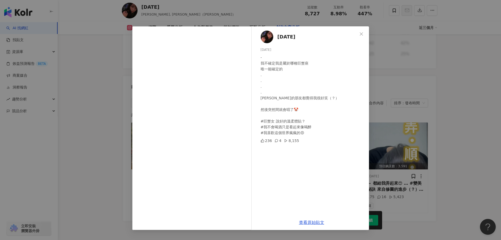
scroll to position [1495, 0]
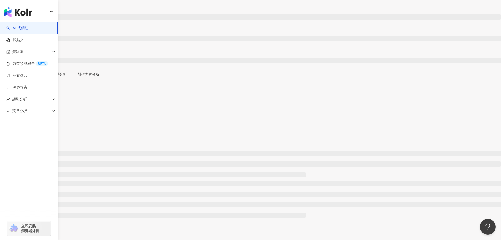
scroll to position [132, 0]
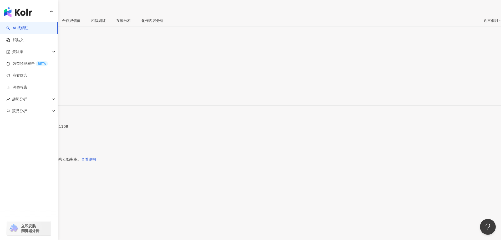
scroll to position [52, 0]
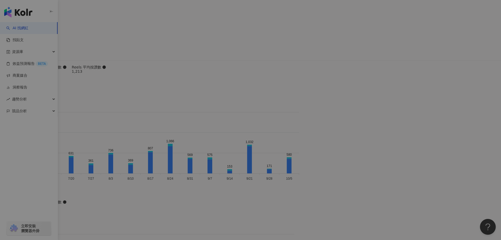
scroll to position [1590, 0]
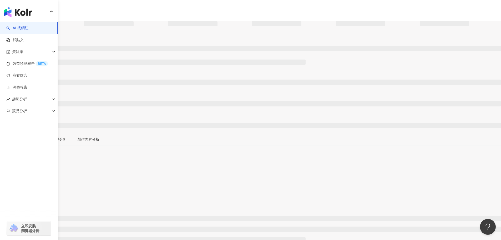
scroll to position [132, 0]
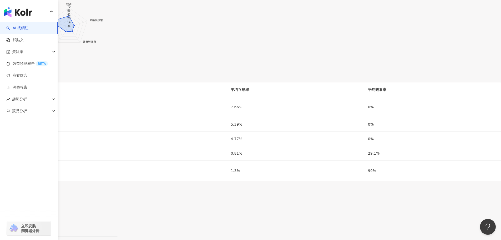
scroll to position [1617, 0]
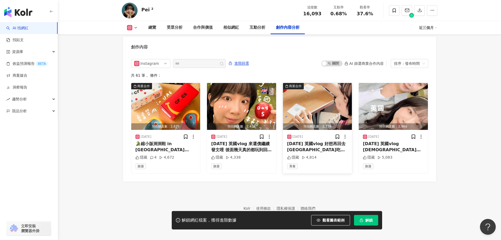
scroll to position [1609, 0]
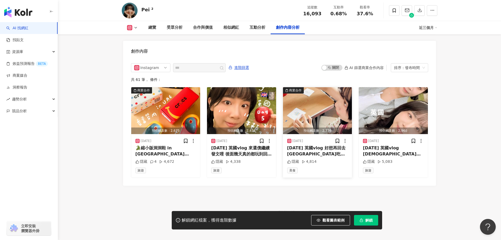
click at [302, 98] on img "button" at bounding box center [317, 110] width 69 height 47
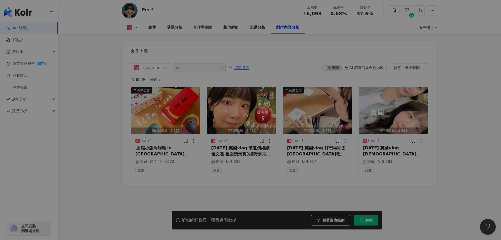
click at [301, 107] on div at bounding box center [311, 67] width 115 height 83
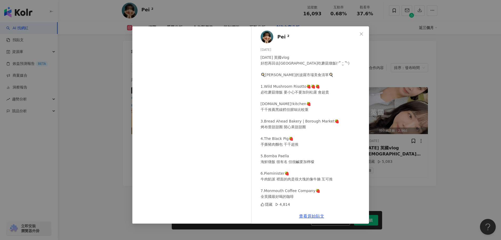
drag, startPoint x: 363, startPoint y: 32, endPoint x: 344, endPoint y: 27, distance: 20.0
click at [363, 32] on icon "close" at bounding box center [361, 34] width 4 height 4
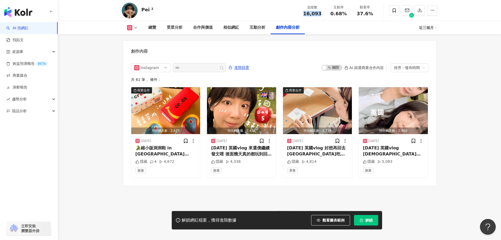
drag, startPoint x: 304, startPoint y: 12, endPoint x: 322, endPoint y: 13, distance: 18.2
click at [322, 13] on div "16,093" at bounding box center [313, 13] width 20 height 5
copy span "16,093"
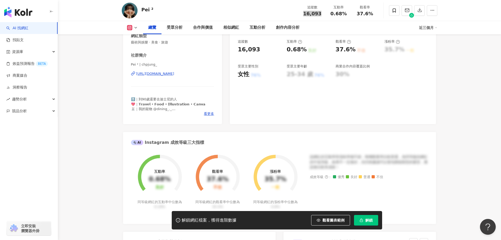
scroll to position [0, 0]
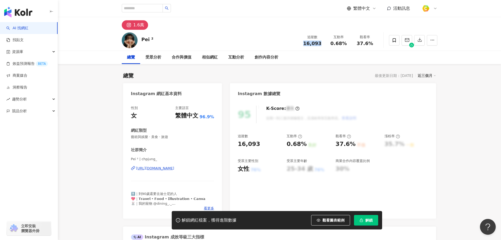
click at [337, 220] on span "觀看圖表範例" at bounding box center [334, 220] width 22 height 4
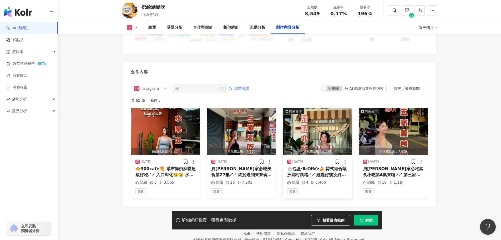
scroll to position [1605, 0]
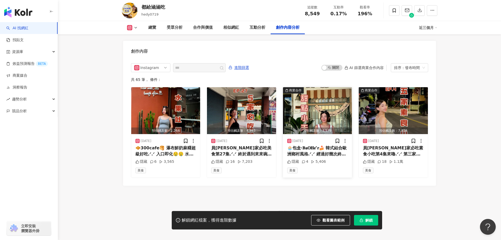
click at [307, 108] on img "button" at bounding box center [317, 110] width 69 height 47
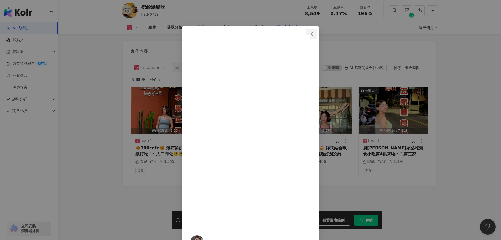
click at [314, 35] on icon "close" at bounding box center [311, 34] width 4 height 4
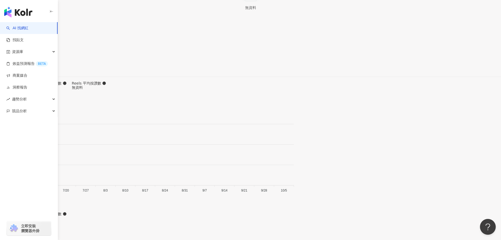
scroll to position [1579, 0]
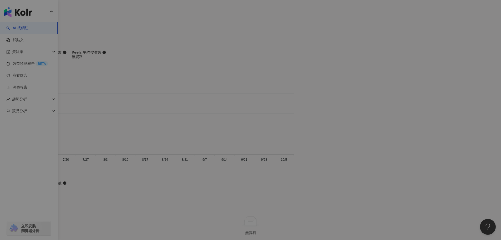
click at [306, 133] on div at bounding box center [251, 136] width 120 height 6
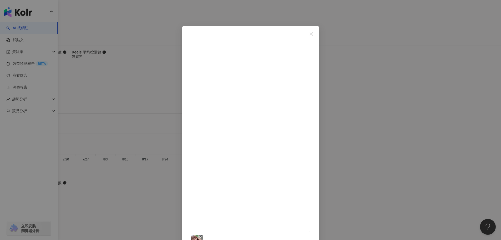
scroll to position [1763, 0]
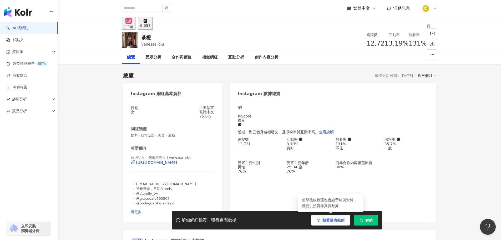
click at [327, 220] on span "觀看圖表範例" at bounding box center [334, 220] width 22 height 4
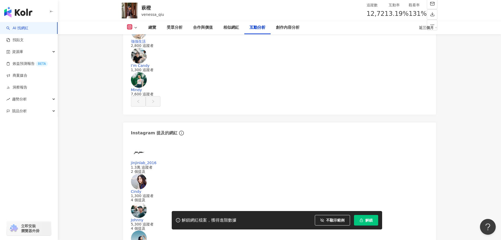
scroll to position [1553, 0]
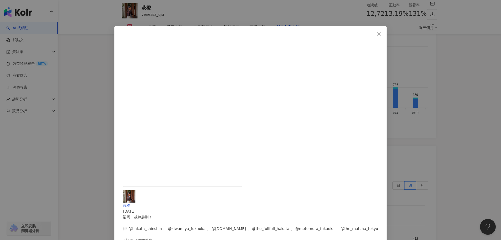
click at [422, 114] on div "萩橙 2025/9/19 福岡、越練越剛！ 🍽️ @hakata_shinshin 、 @kiwamiya_fukuoka 、 @boulange.jp 、 …" at bounding box center [250, 120] width 501 height 240
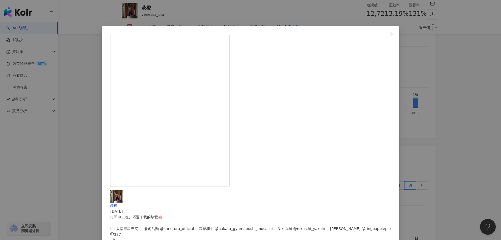
click at [406, 161] on div "萩橙 2025/9/16 打開中二魂、巧遇了我的摯愛🐽 🍽️ 太宰府星巴克 、 兼虎沾麵 @kanetora_official 、武藏和牛 @hakata_g…" at bounding box center [250, 120] width 501 height 240
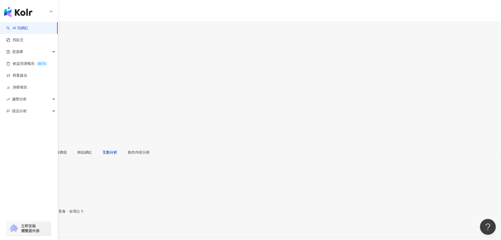
scroll to position [1588, 0]
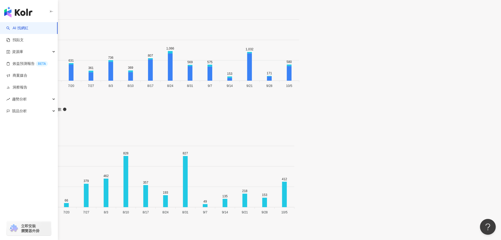
click at [256, 144] on div "View post on Instagram 查看原始貼文" at bounding box center [250, 120] width 501 height 240
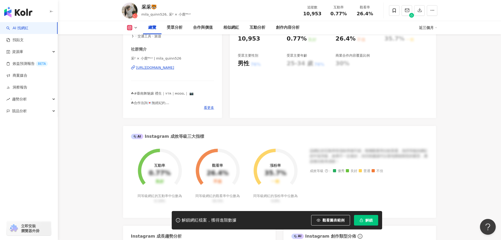
click at [323, 220] on span "觀看圖表範例" at bounding box center [334, 220] width 22 height 4
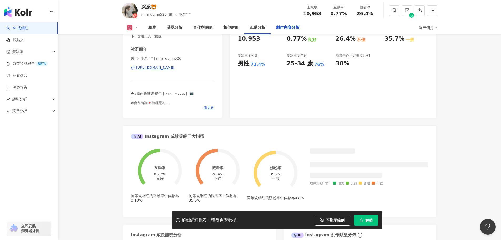
scroll to position [1608, 0]
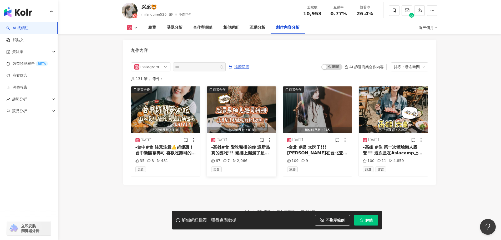
click at [260, 97] on img "button" at bounding box center [241, 109] width 69 height 47
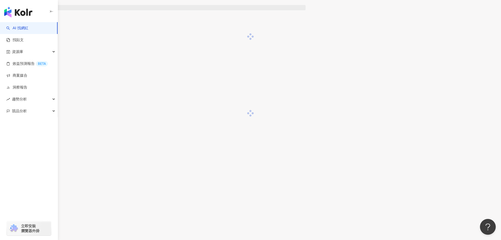
scroll to position [579, 0]
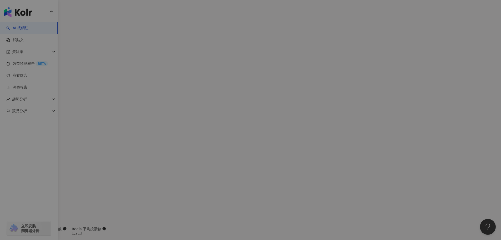
scroll to position [1597, 0]
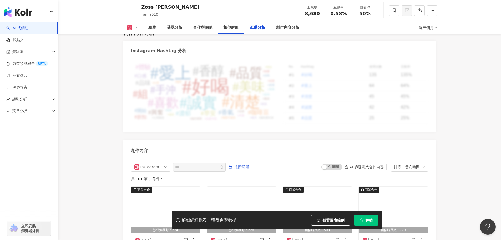
scroll to position [1605, 0]
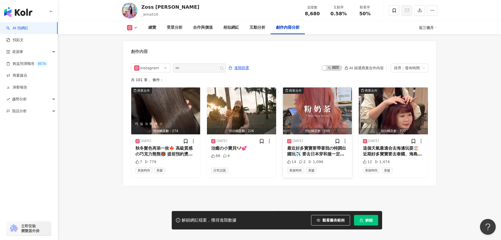
click at [304, 94] on img "button" at bounding box center [317, 110] width 69 height 47
click at [306, 99] on div at bounding box center [311, 67] width 115 height 83
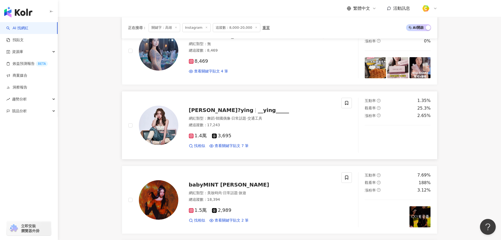
scroll to position [105, 0]
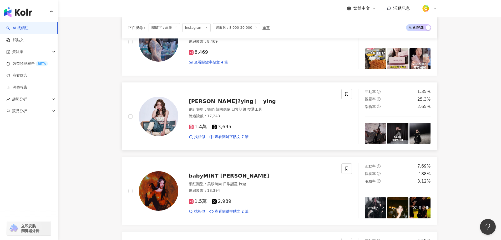
drag, startPoint x: 215, startPoint y: 102, endPoint x: 357, endPoint y: 107, distance: 142.2
click at [357, 107] on div "瑩瑩?ying __ying_____ 網紅類型 ： 舞蹈 · 韓國偶像 · 日常話題 · 交通工具 總追蹤數 ： 17,243 1.4萬 3,695 找相似…" at bounding box center [240, 116] width 237 height 55
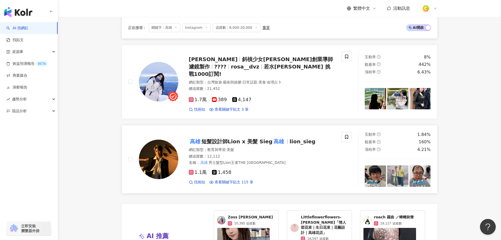
scroll to position [816, 0]
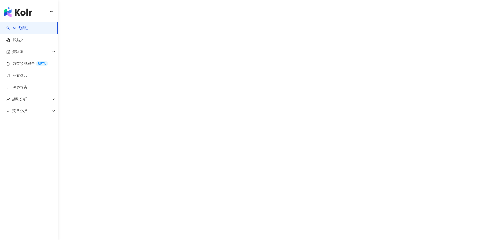
scroll to position [3, 0]
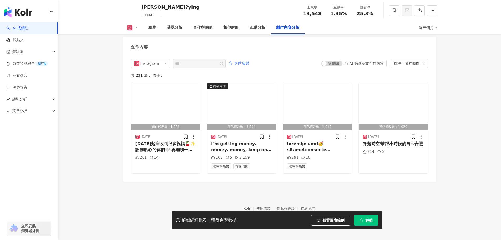
scroll to position [1599, 0]
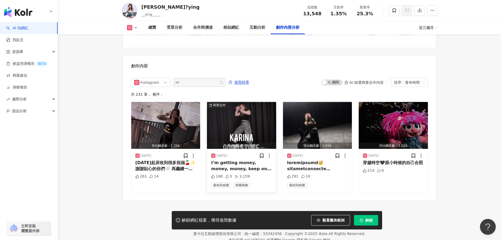
click at [264, 106] on img "button" at bounding box center [241, 125] width 69 height 47
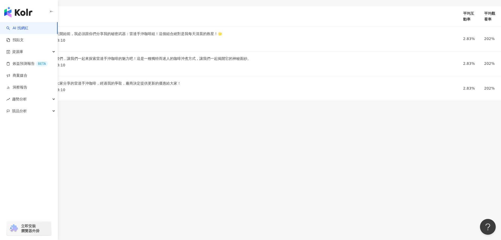
scroll to position [1605, 0]
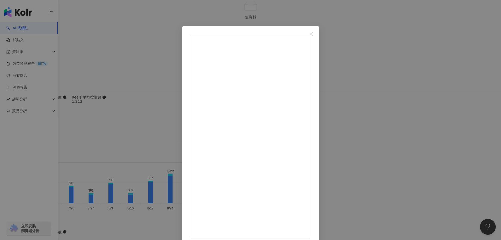
click at [89, 77] on div "moon__0507 2025/10/1 後來就下大雨了⚆_⚆ 614 4 查看原始貼文" at bounding box center [250, 120] width 501 height 240
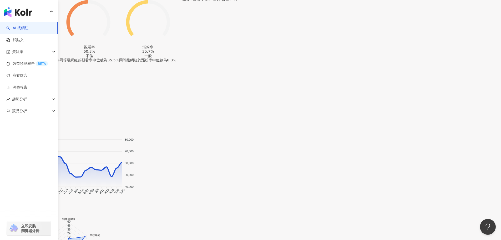
scroll to position [1597, 0]
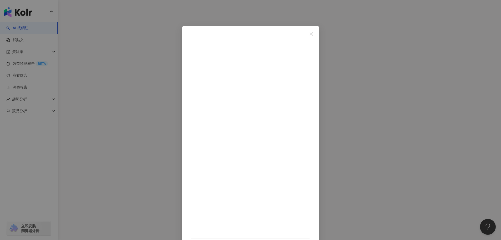
click at [314, 32] on icon "close" at bounding box center [311, 34] width 4 height 4
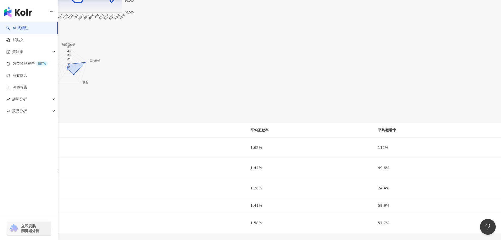
scroll to position [413, 0]
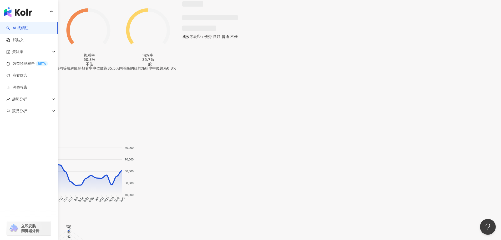
scroll to position [18, 0]
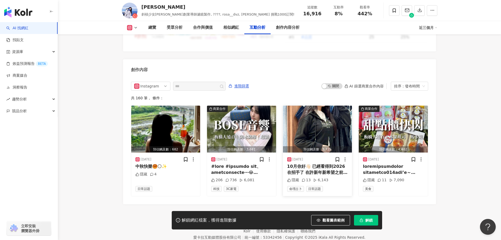
scroll to position [1579, 0]
click at [314, 131] on img "button" at bounding box center [317, 128] width 69 height 47
